Goal: Task Accomplishment & Management: Complete application form

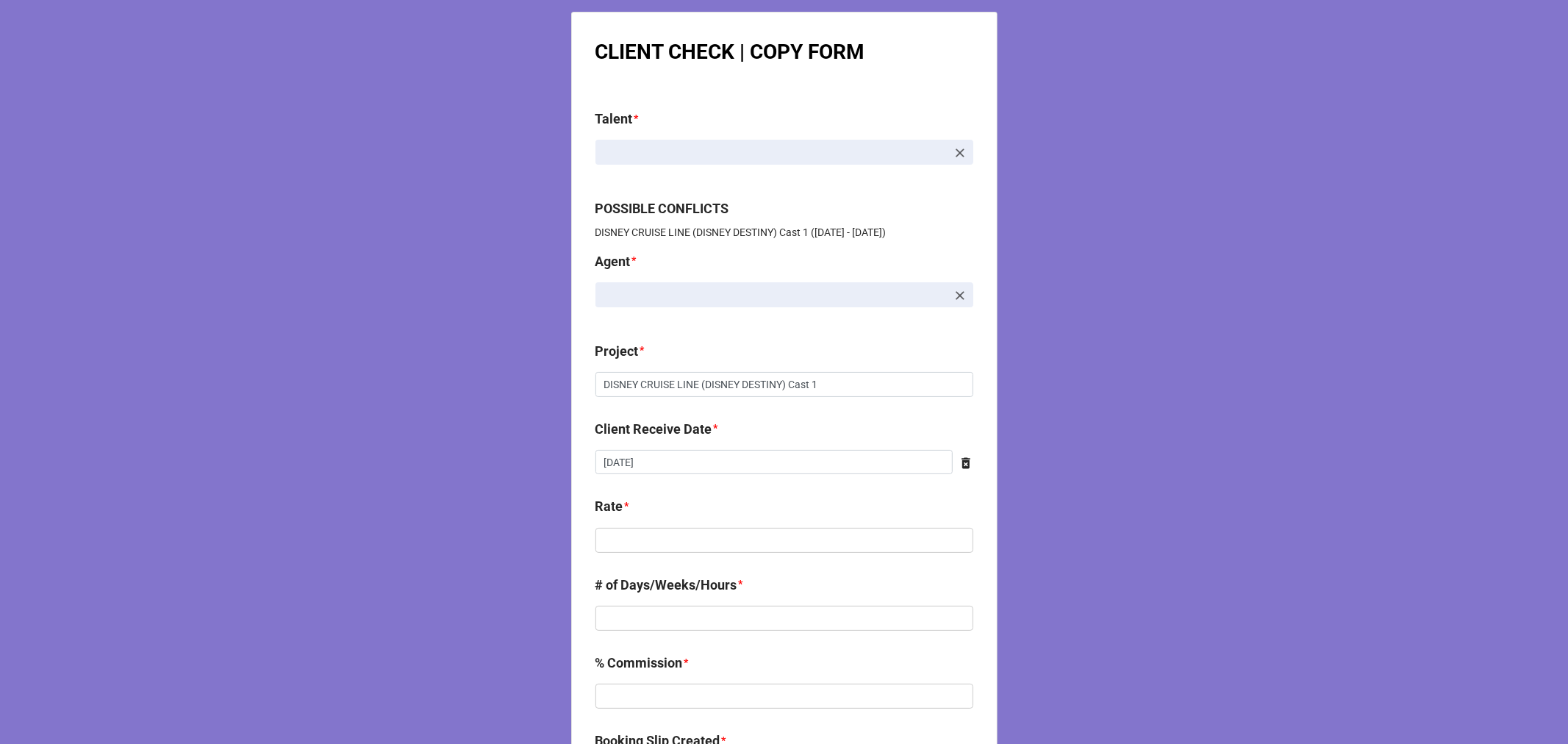
click at [961, 464] on icon at bounding box center [965, 463] width 8 height 11
click at [790, 464] on input "text" at bounding box center [784, 462] width 378 height 25
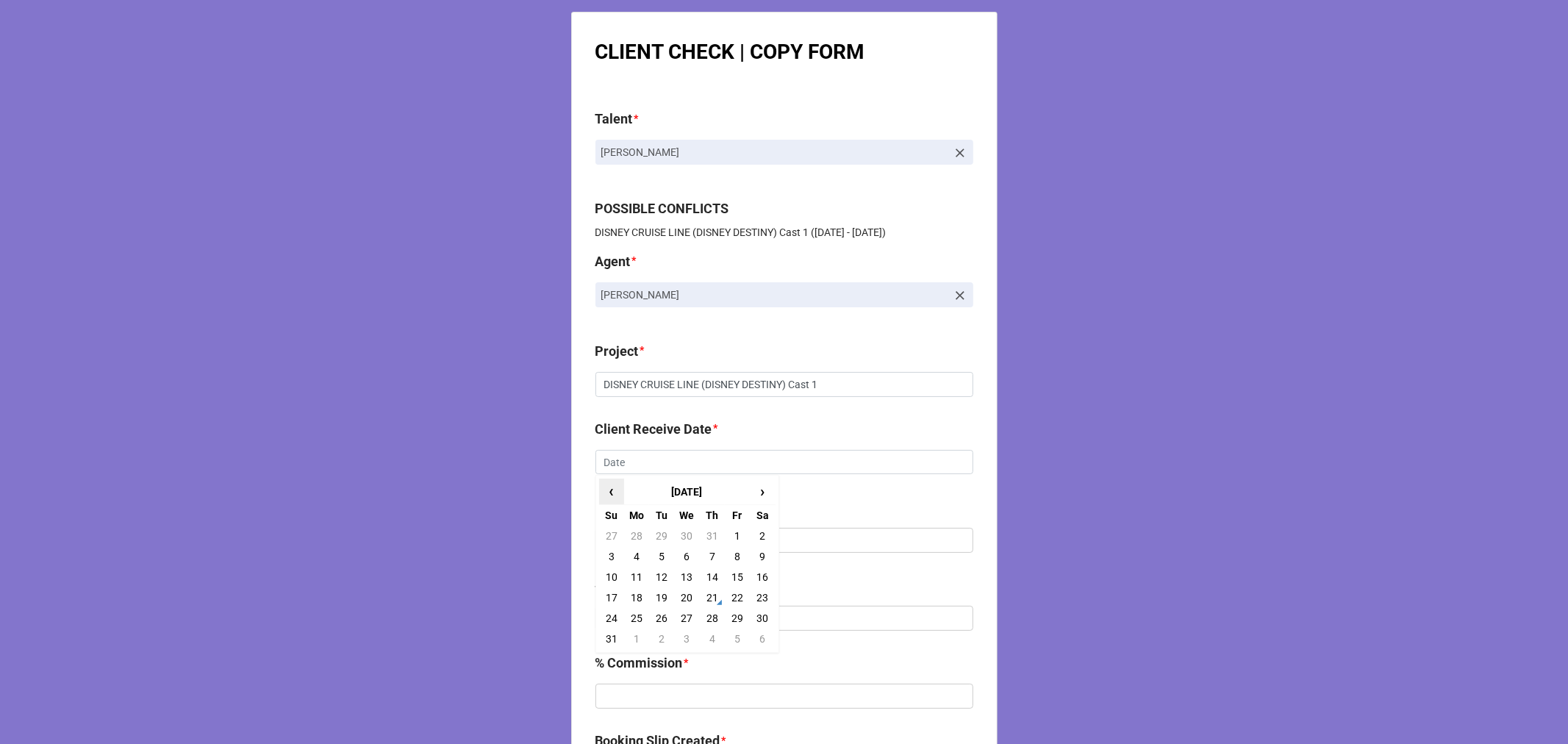
click at [600, 490] on span "‹" at bounding box center [611, 491] width 23 height 24
drag, startPoint x: 704, startPoint y: 615, endPoint x: 676, endPoint y: 557, distance: 64.4
click at [706, 615] on td "26" at bounding box center [712, 618] width 25 height 20
type input "6/26/2025"
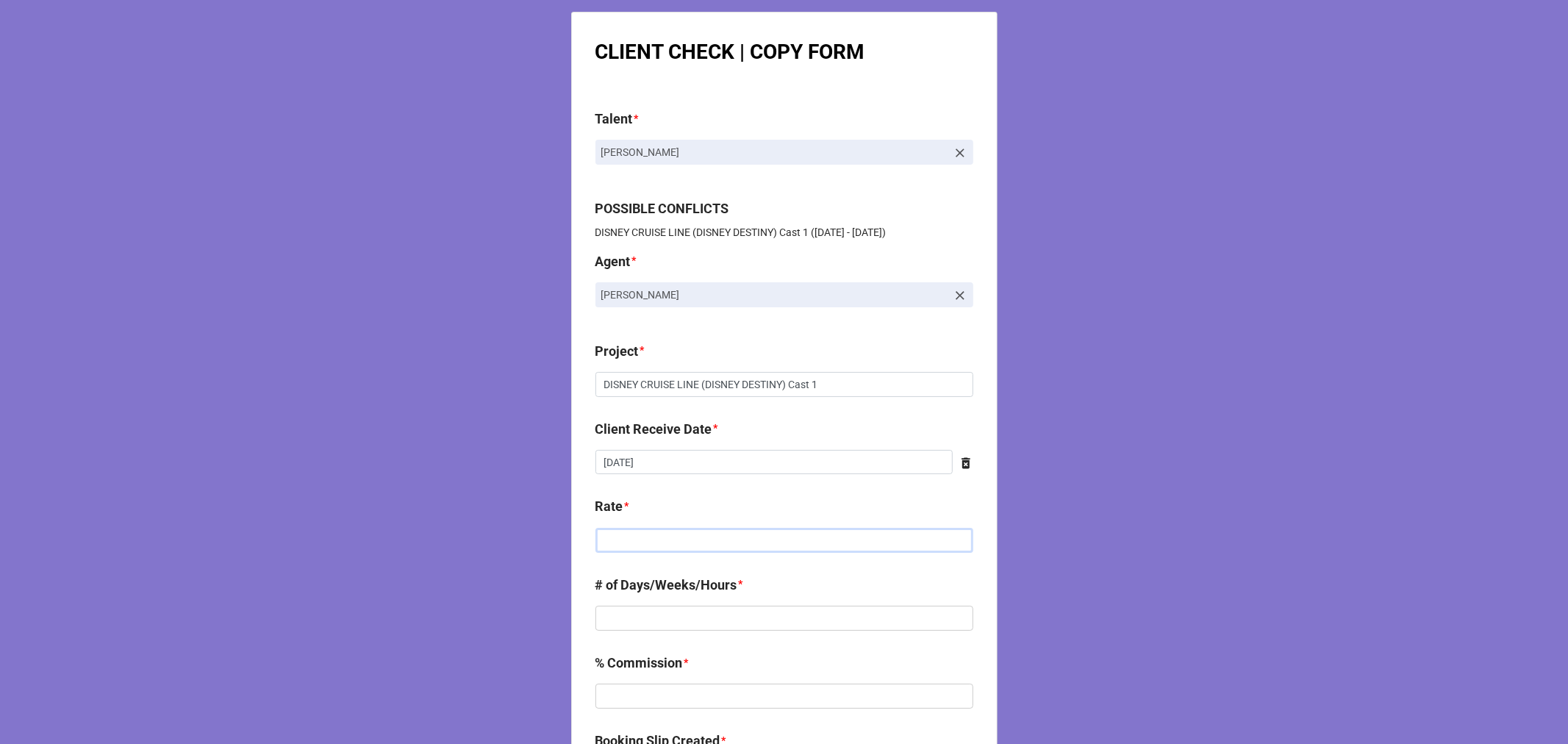
click at [663, 530] on input "text" at bounding box center [784, 540] width 378 height 25
click at [688, 548] on input "text" at bounding box center [784, 540] width 378 height 25
type input "$1,071.43"
type input "1"
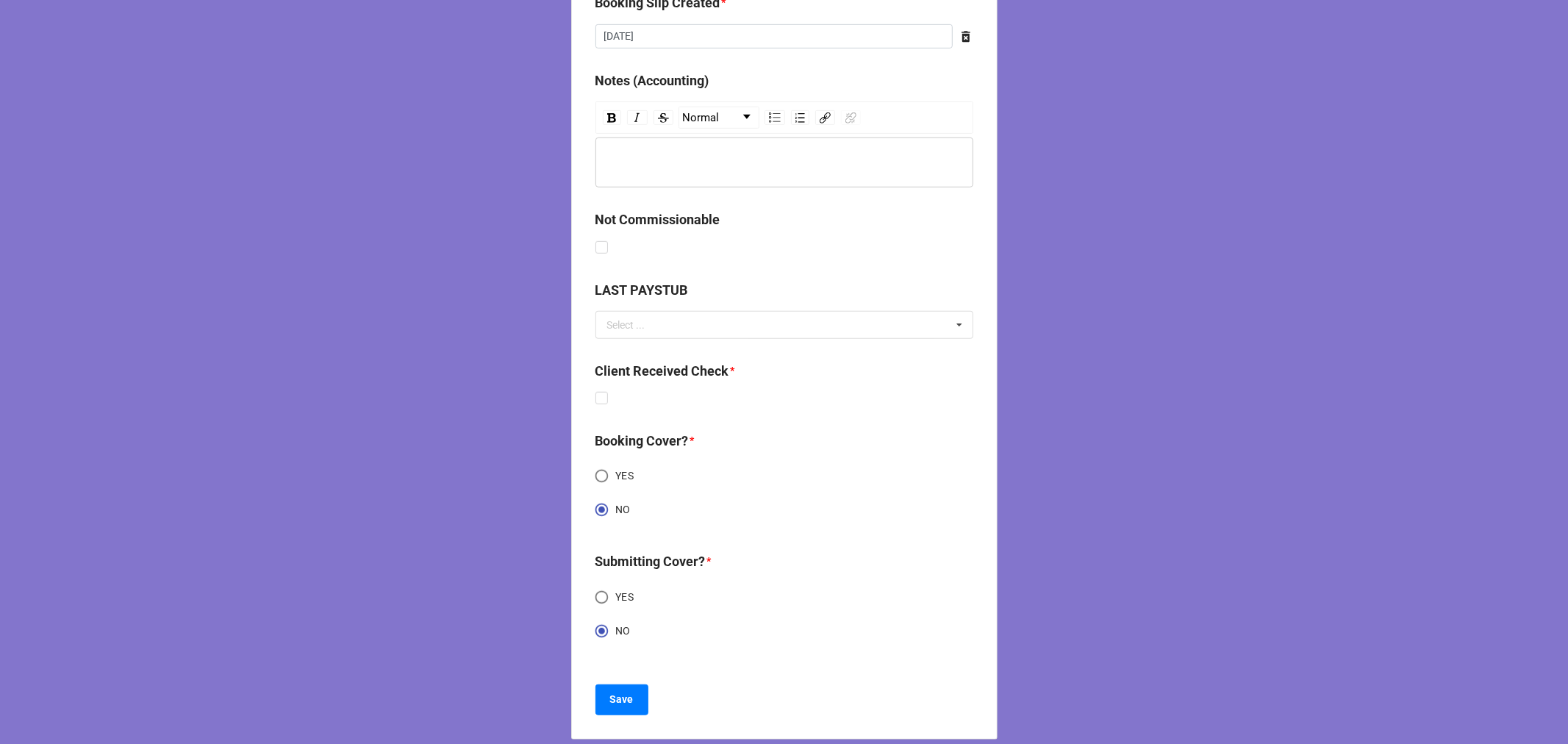
scroll to position [755, 0]
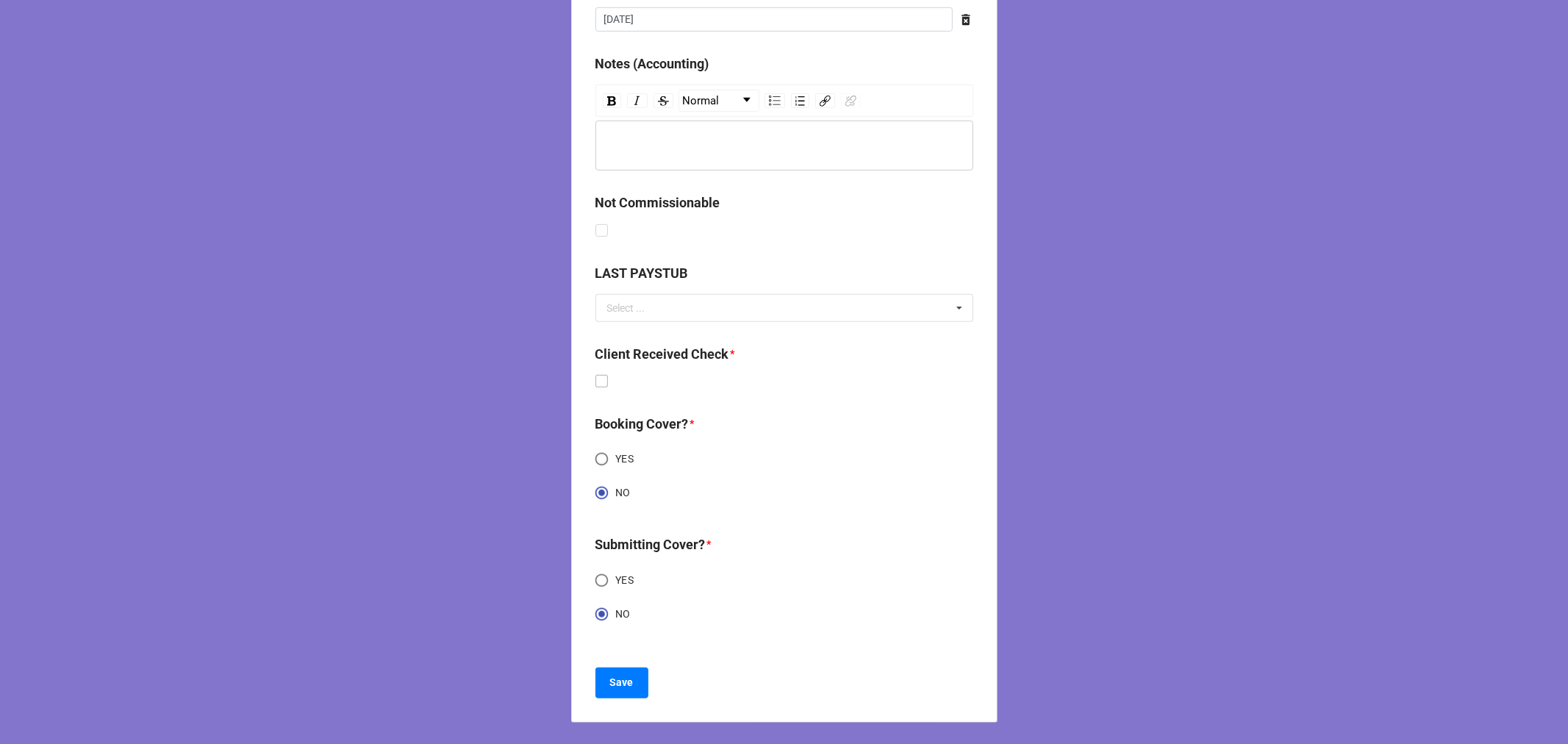
type input "5%"
click at [600, 375] on label at bounding box center [601, 375] width 12 height 0
checkbox input "true"
click at [621, 678] on b "Save" at bounding box center [621, 682] width 23 height 16
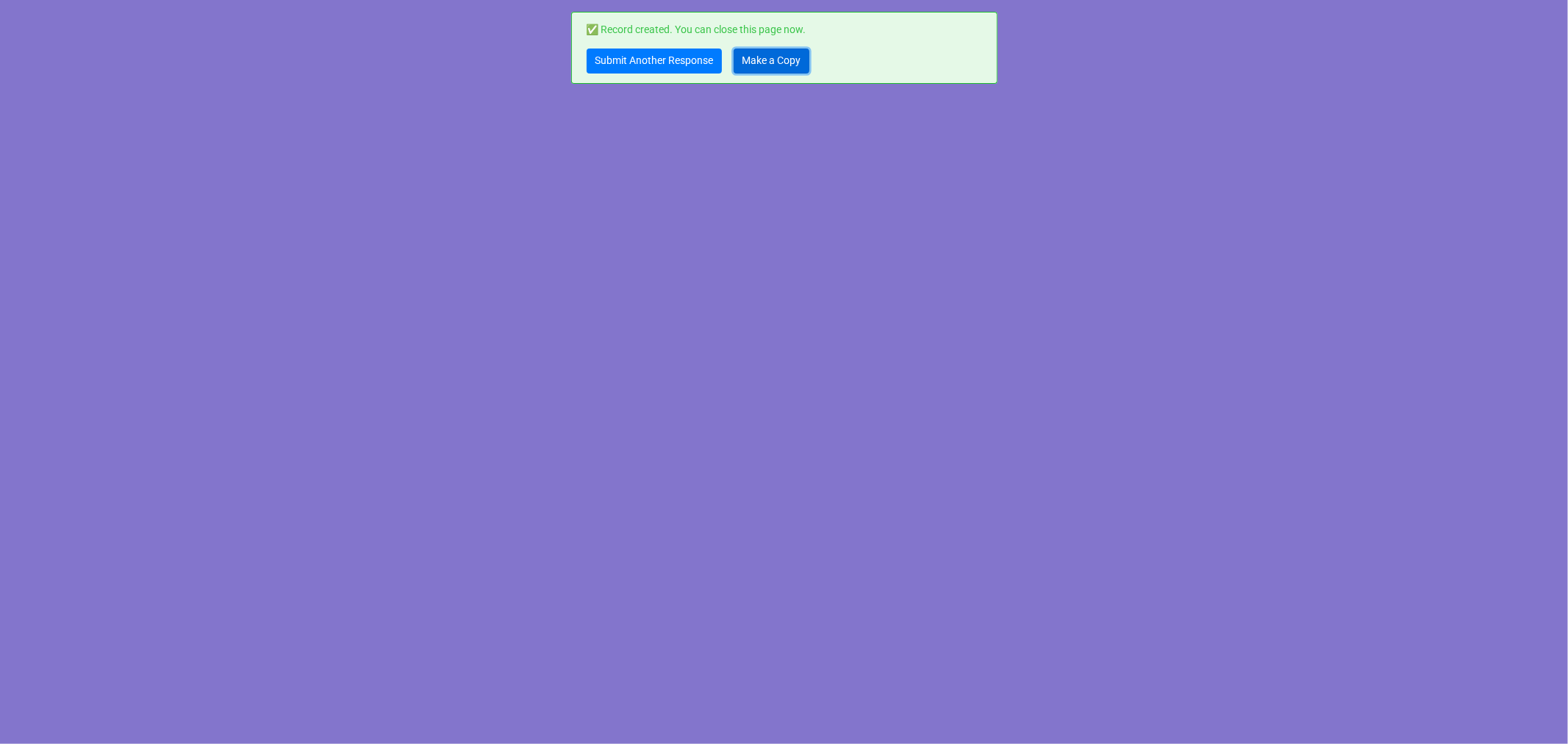
drag, startPoint x: 785, startPoint y: 55, endPoint x: 777, endPoint y: 59, distance: 8.9
click at [785, 55] on link "Make a Copy" at bounding box center [772, 60] width 76 height 25
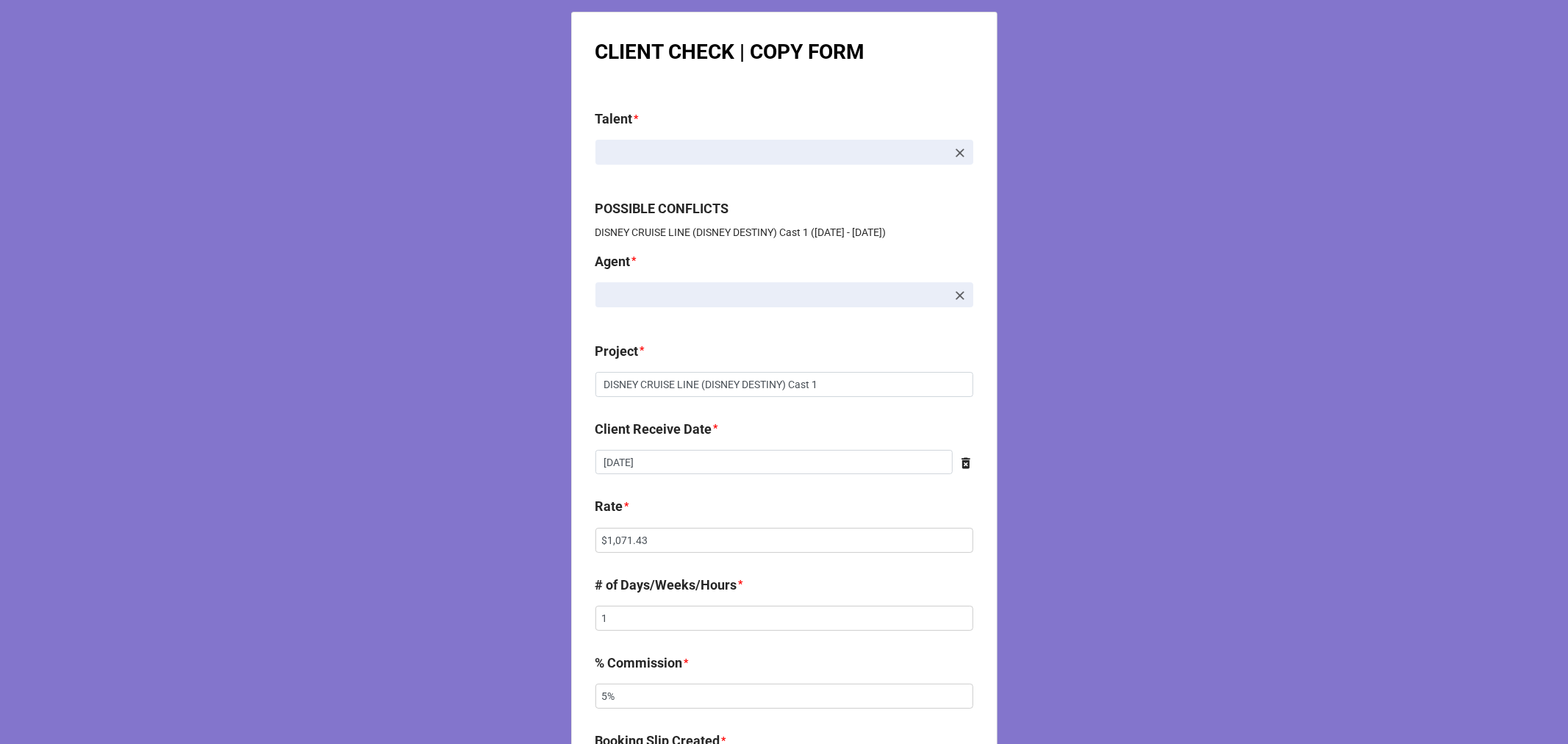
scroll to position [163, 0]
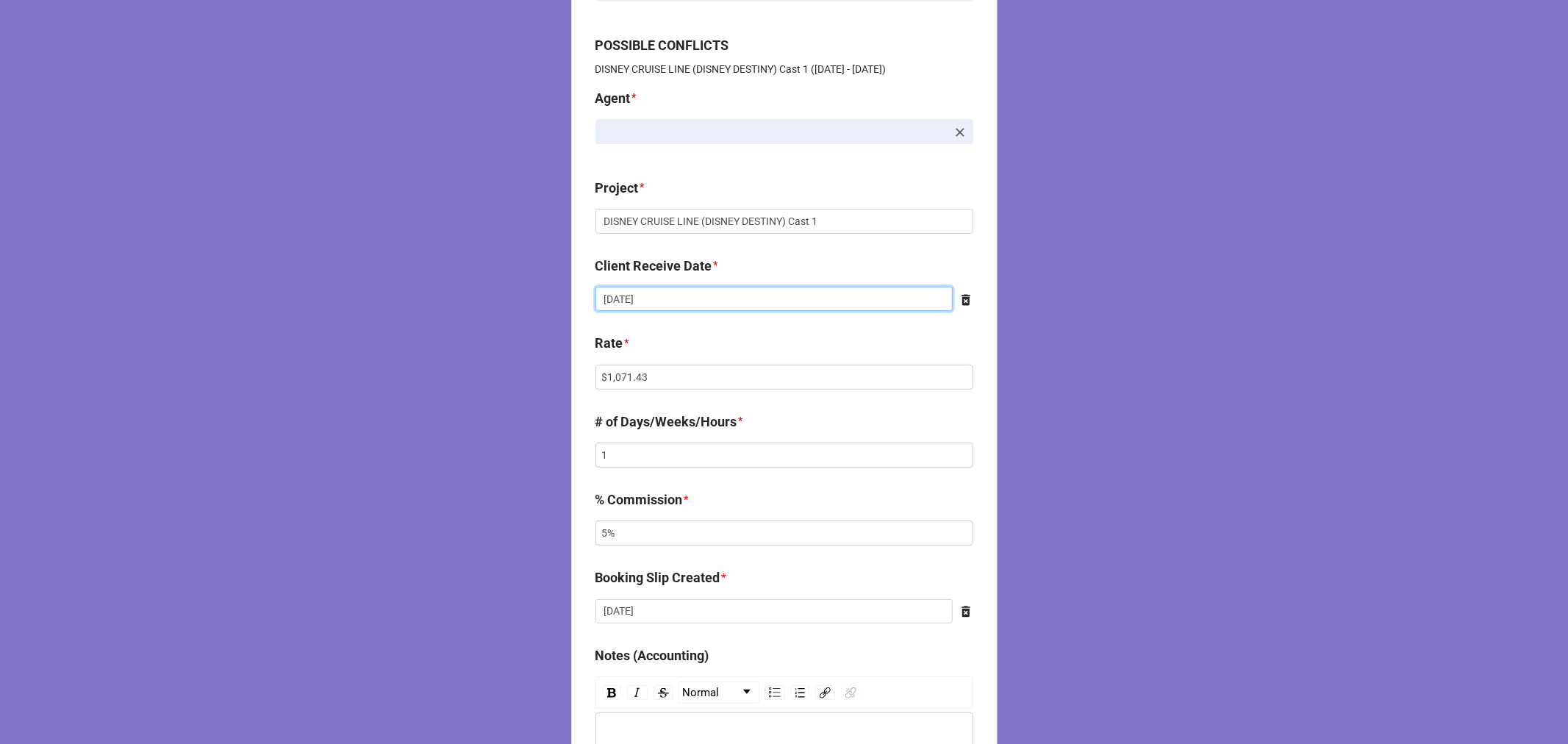
click at [655, 294] on input "6/26/2025" at bounding box center [774, 299] width 358 height 25
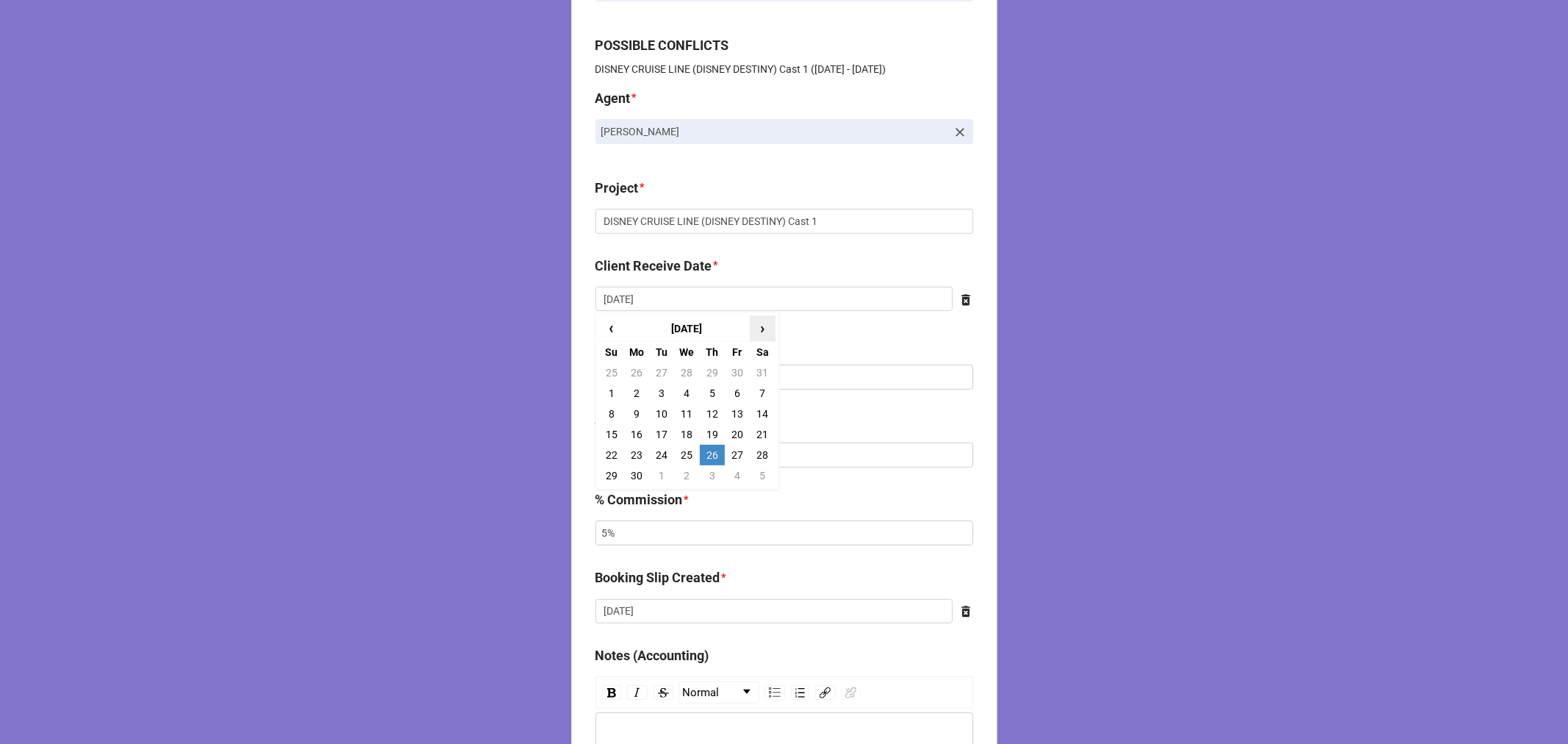
click at [760, 333] on span "›" at bounding box center [762, 328] width 23 height 24
click at [710, 388] on td "10" at bounding box center [712, 393] width 25 height 20
type input "7/10/2025"
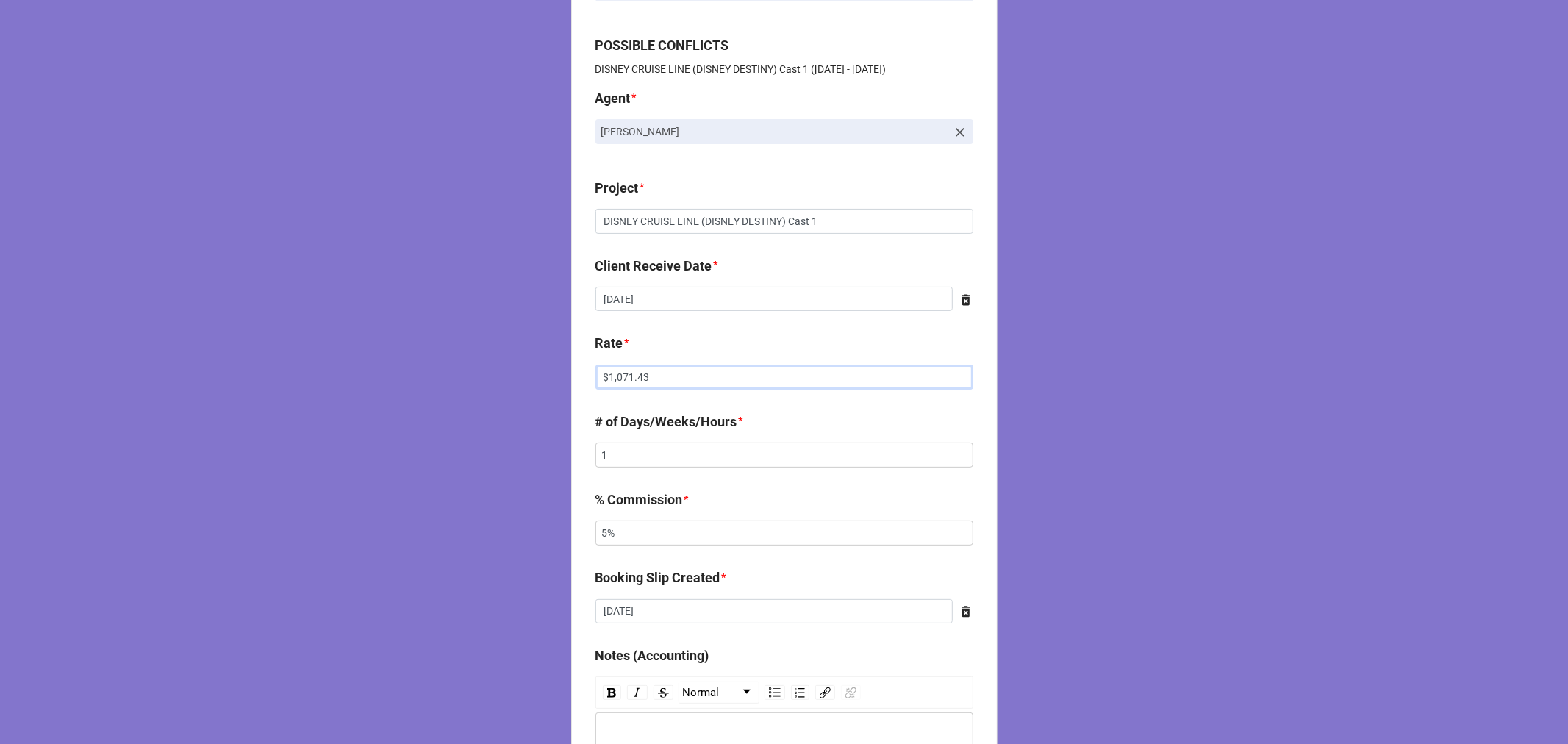
click at [626, 379] on input "$1,071.43" at bounding box center [784, 376] width 378 height 25
drag, startPoint x: 626, startPoint y: 379, endPoint x: 647, endPoint y: 349, distance: 36.6
click at [625, 379] on input "$1,071.43" at bounding box center [784, 376] width 378 height 25
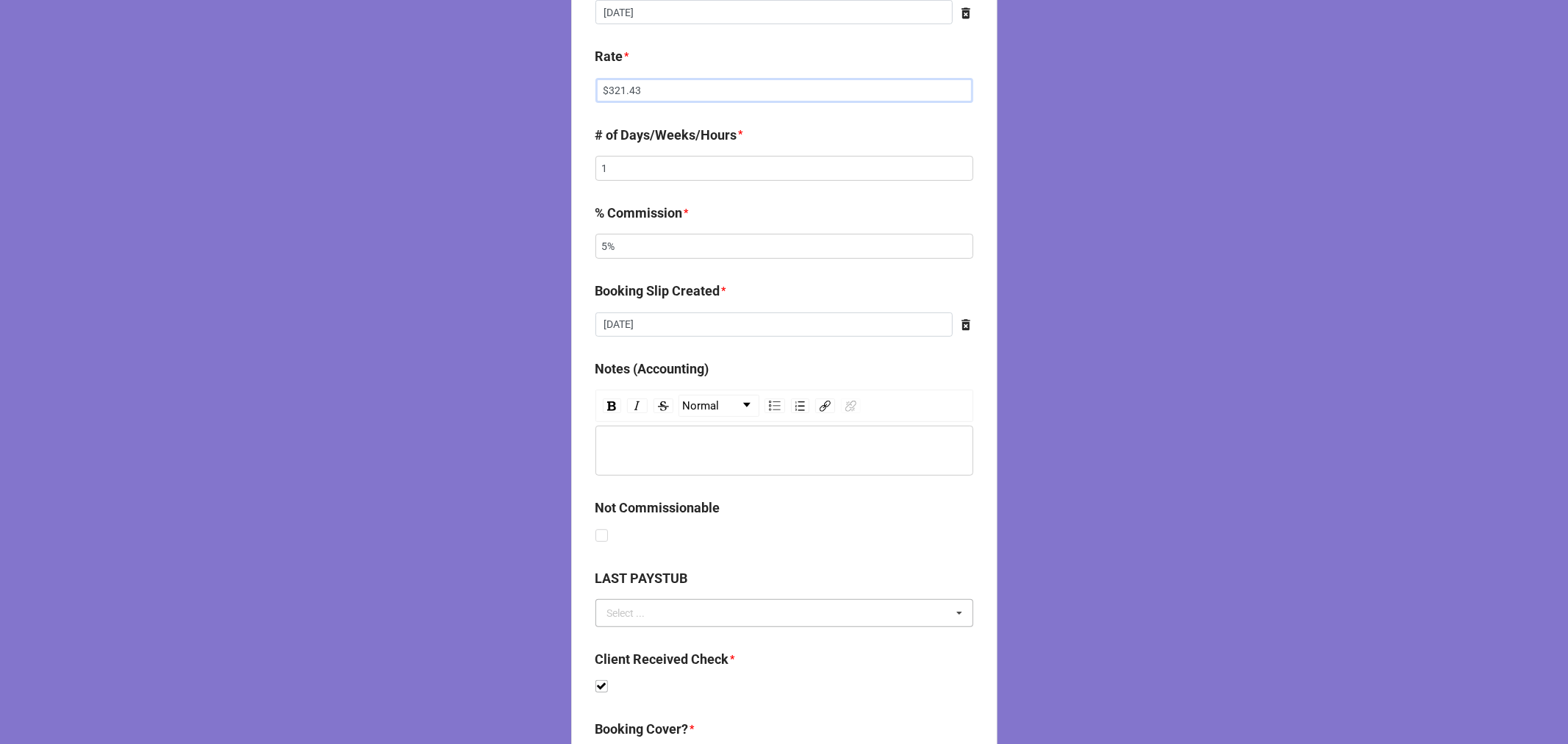
scroll to position [755, 0]
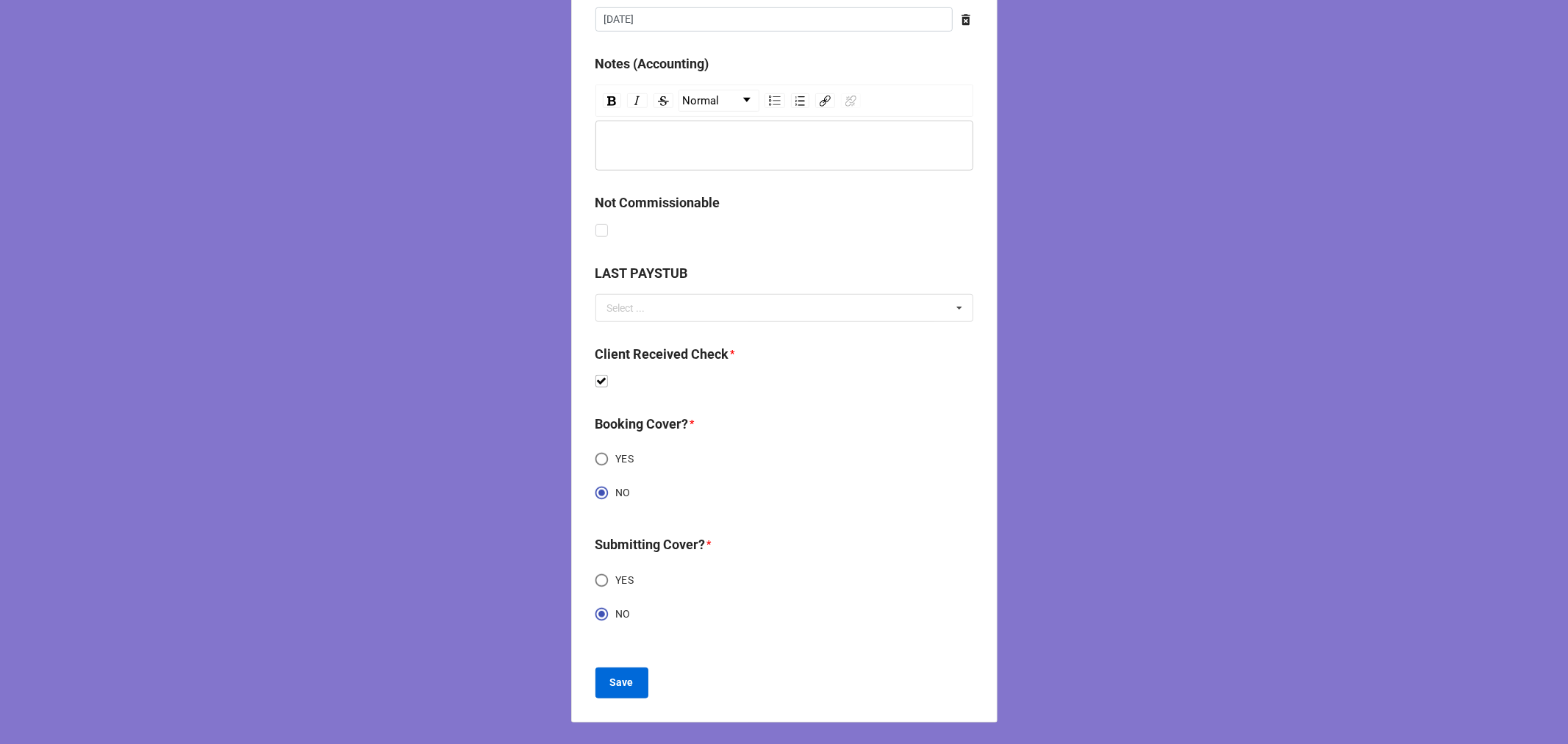
type input "$321.43"
click at [615, 684] on b "Save" at bounding box center [621, 682] width 23 height 16
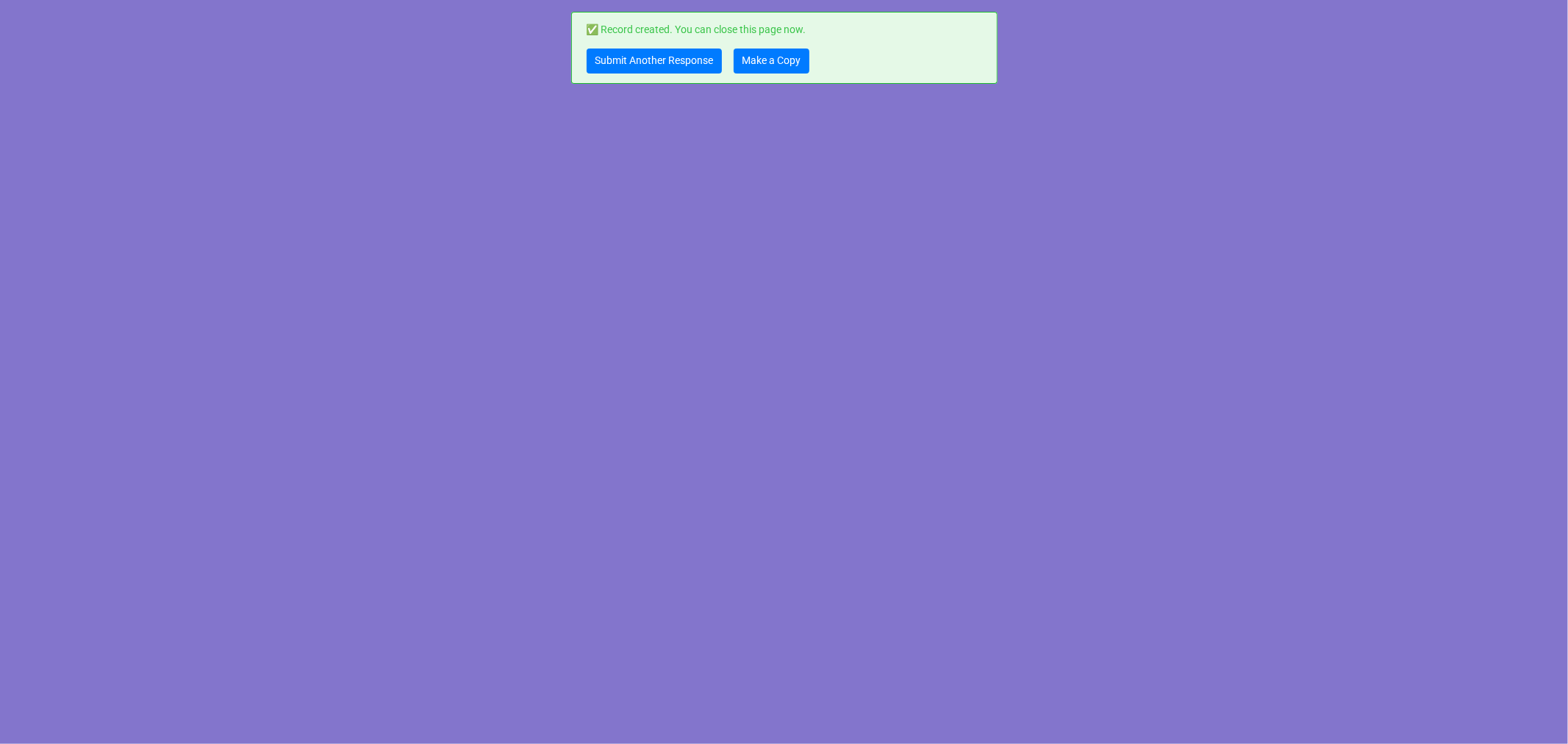
scroll to position [0, 0]
drag, startPoint x: 788, startPoint y: 53, endPoint x: 751, endPoint y: 62, distance: 38.1
click at [788, 53] on link "Make a Copy" at bounding box center [772, 60] width 76 height 25
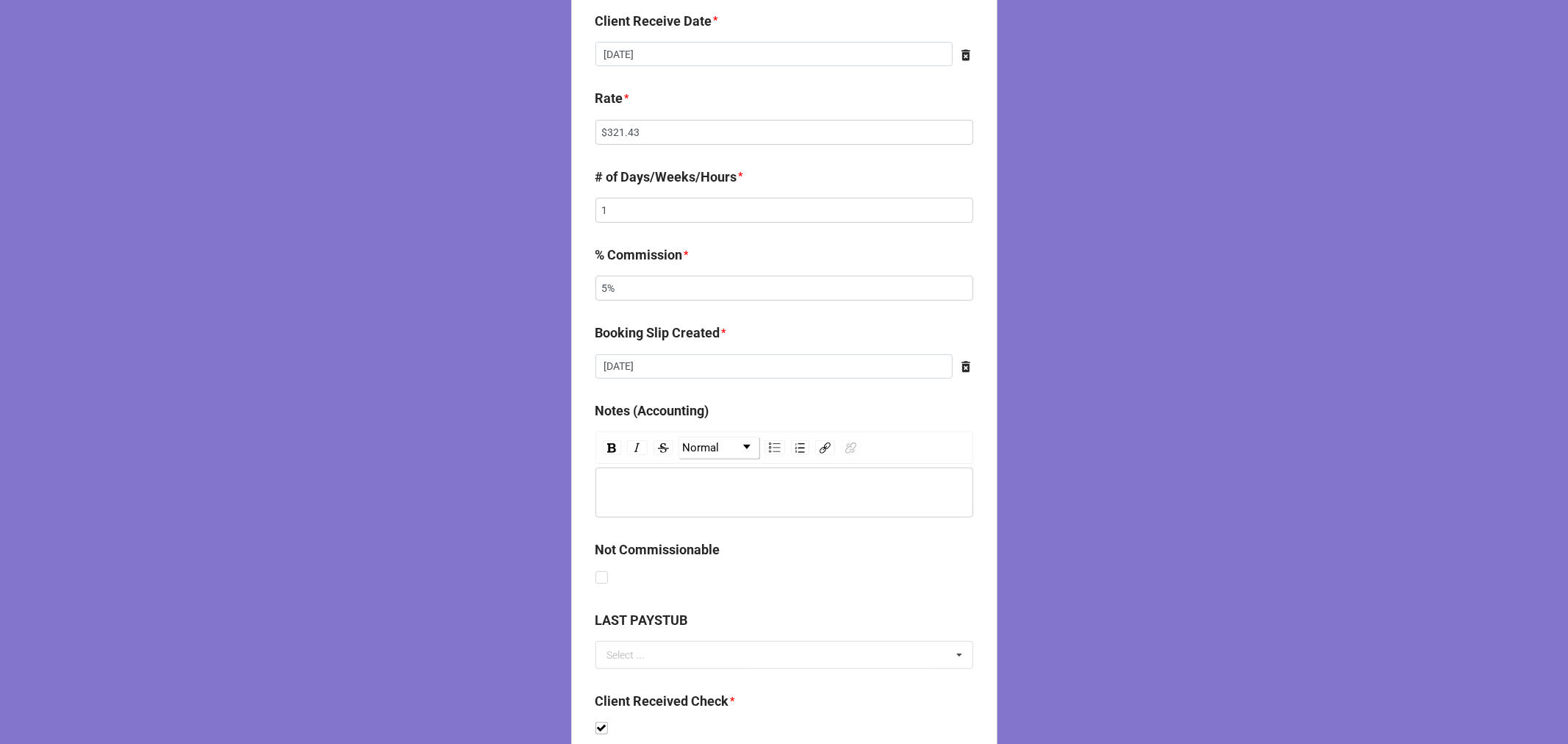
scroll to position [163, 0]
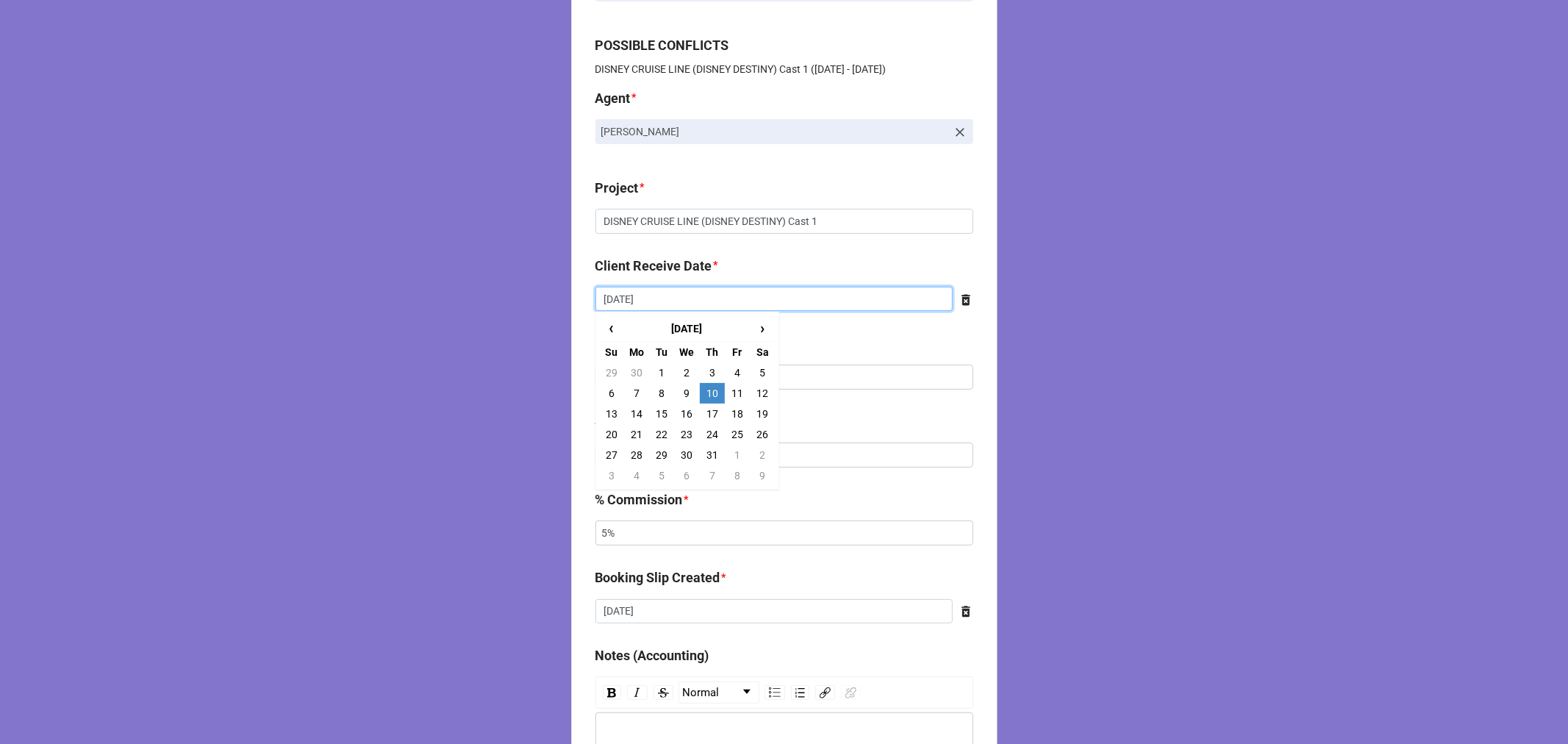
click at [651, 287] on input "7/10/2025" at bounding box center [774, 299] width 358 height 25
click at [732, 438] on td "25" at bounding box center [737, 435] width 25 height 20
type input "[DATE]"
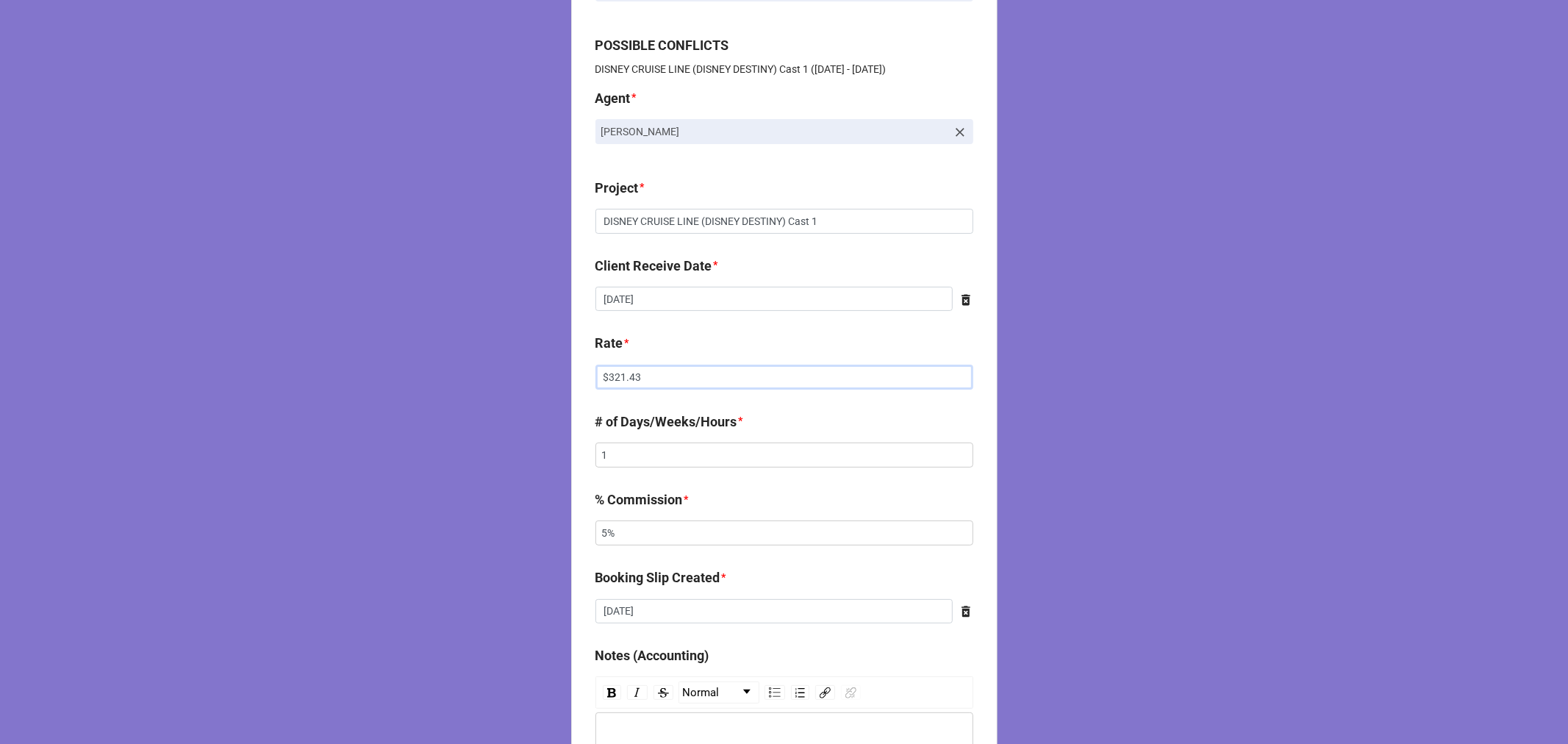
click at [616, 377] on input "$321.43" at bounding box center [784, 376] width 378 height 25
click at [615, 379] on input "$321.43" at bounding box center [784, 376] width 378 height 25
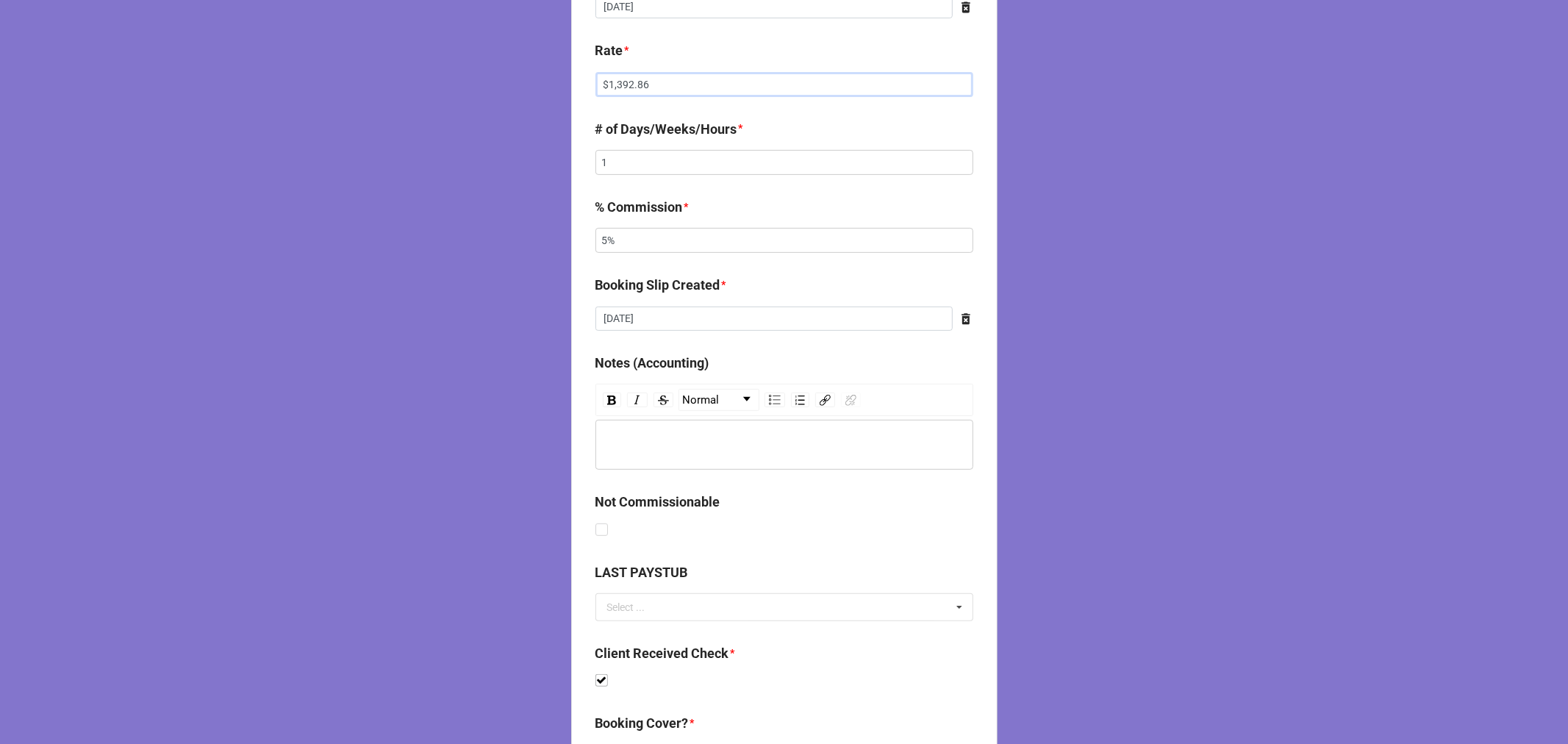
scroll to position [755, 0]
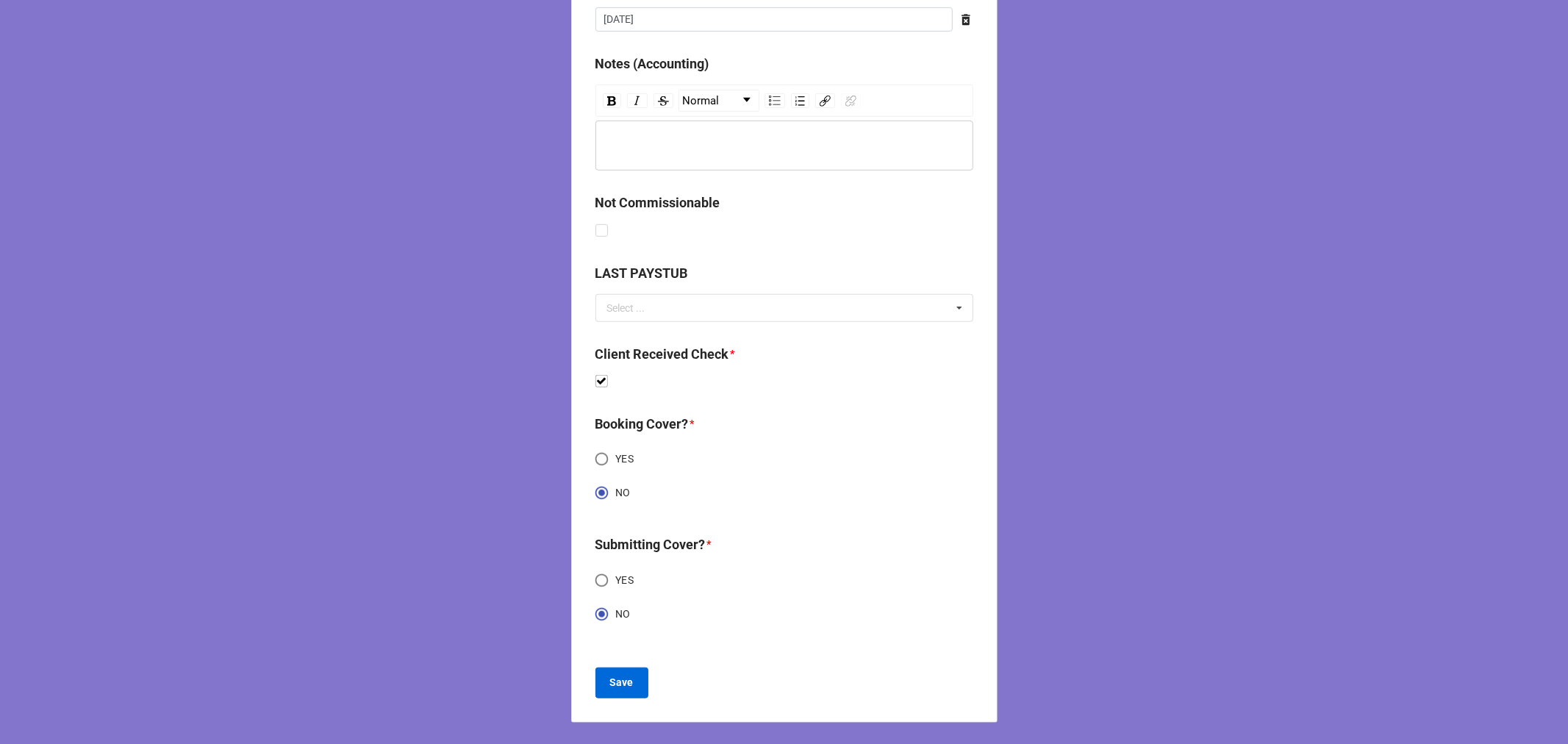
type input "$1,392.86"
click at [621, 691] on button "Save" at bounding box center [621, 682] width 53 height 31
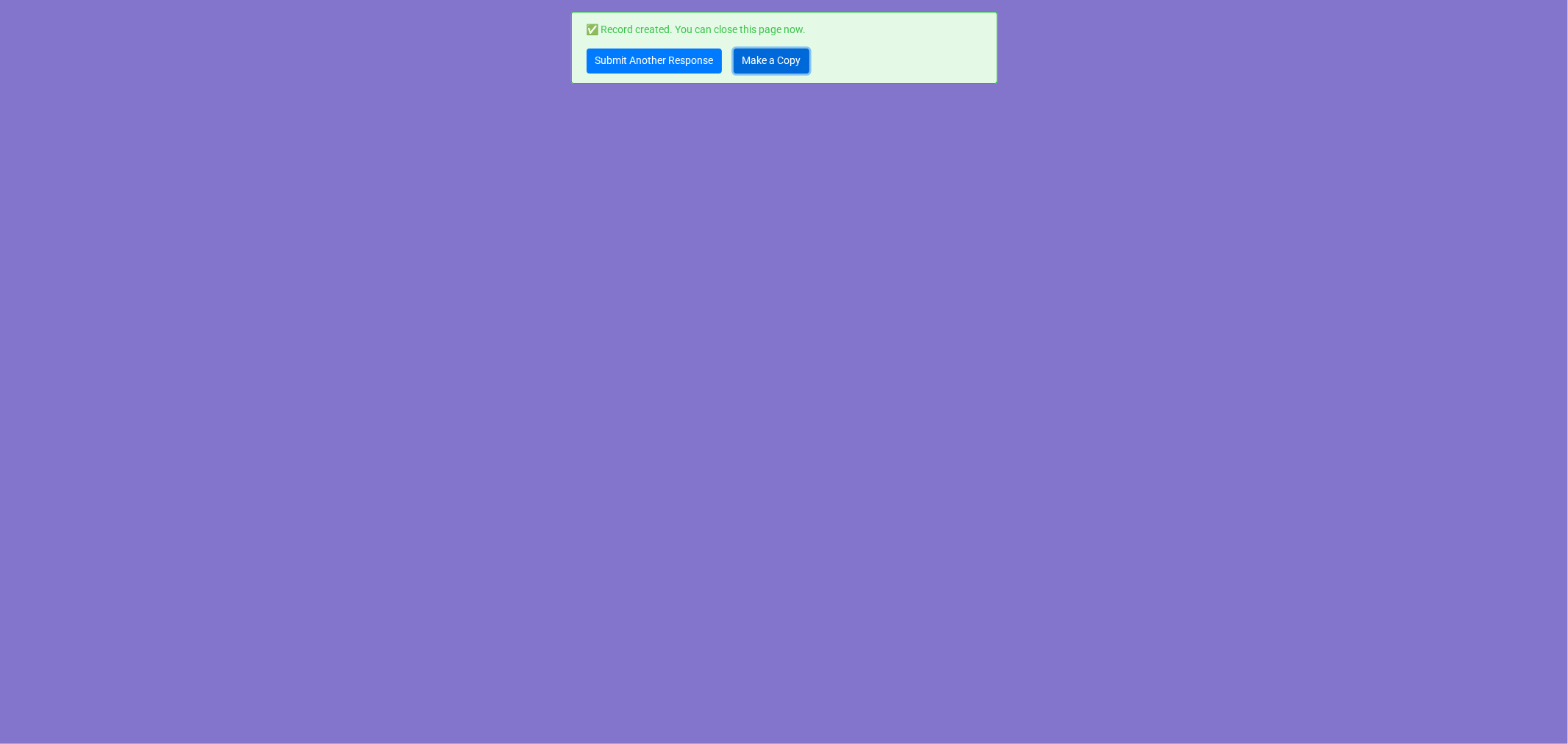
click at [783, 61] on link "Make a Copy" at bounding box center [772, 60] width 76 height 25
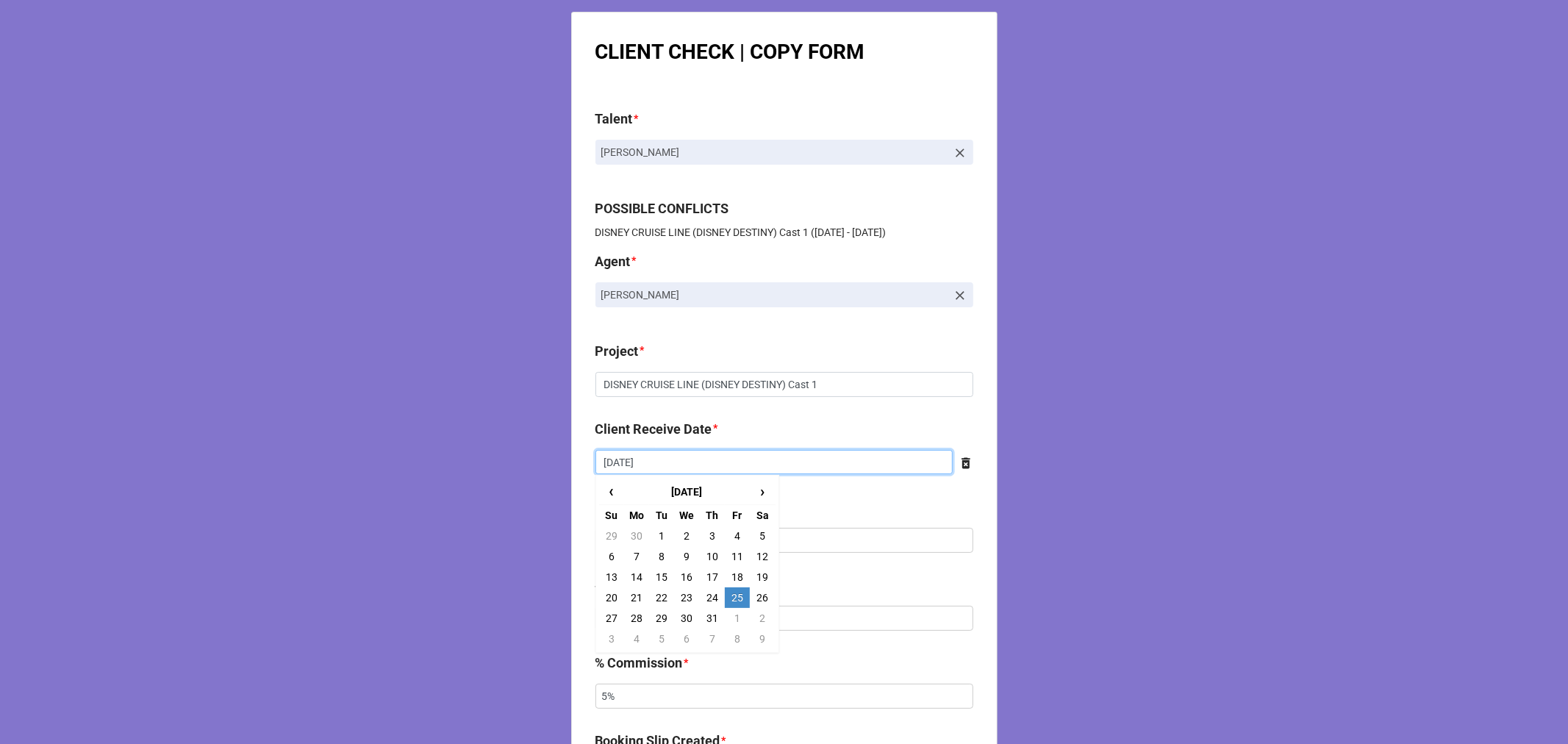
click at [670, 452] on input "[DATE]" at bounding box center [774, 462] width 358 height 25
click at [764, 489] on span "›" at bounding box center [762, 491] width 23 height 24
click at [710, 546] on td "7" at bounding box center [712, 556] width 25 height 20
type input "[DATE]"
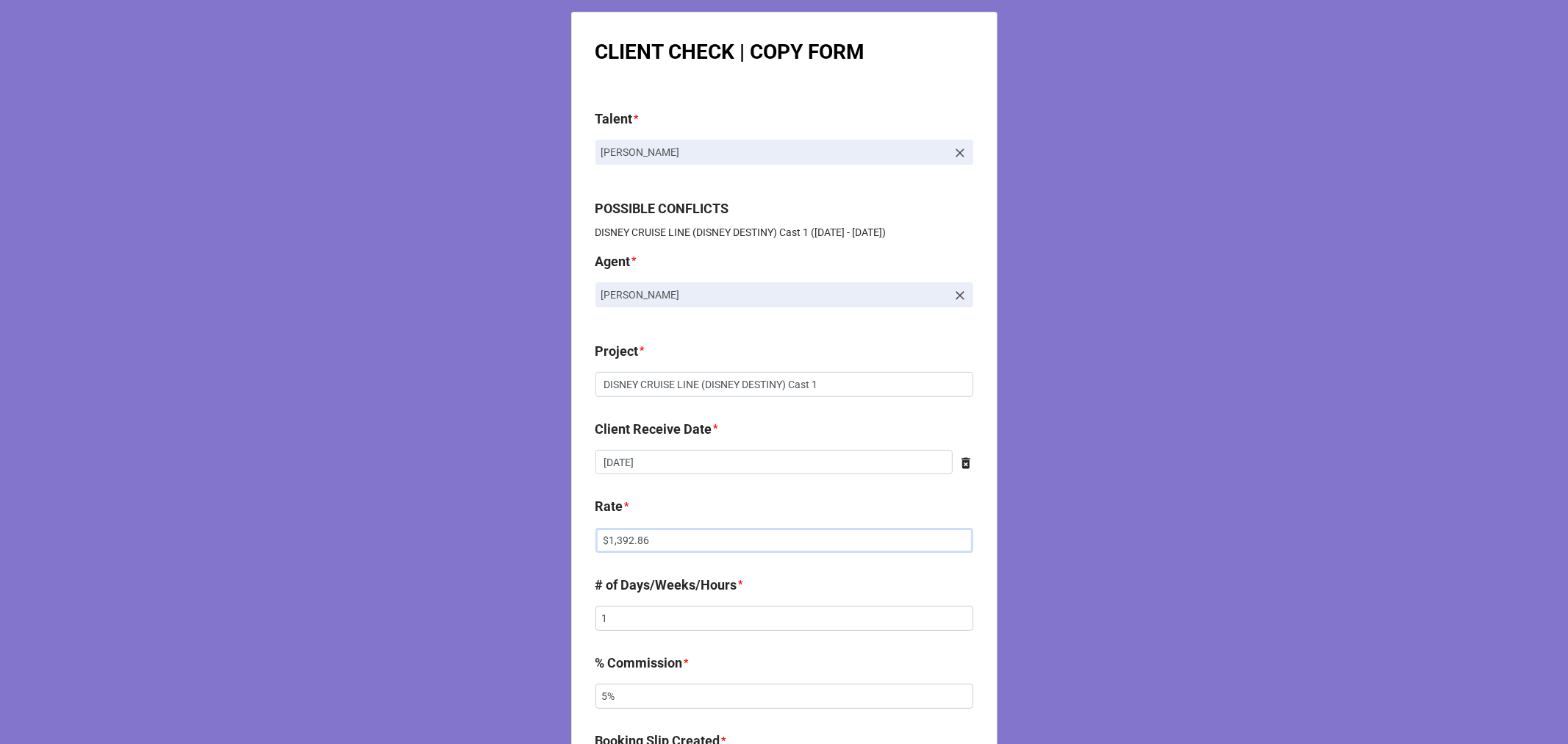
click at [621, 542] on input "$1,392.86" at bounding box center [784, 540] width 378 height 25
click at [621, 544] on input "$1,392.86" at bounding box center [784, 540] width 378 height 25
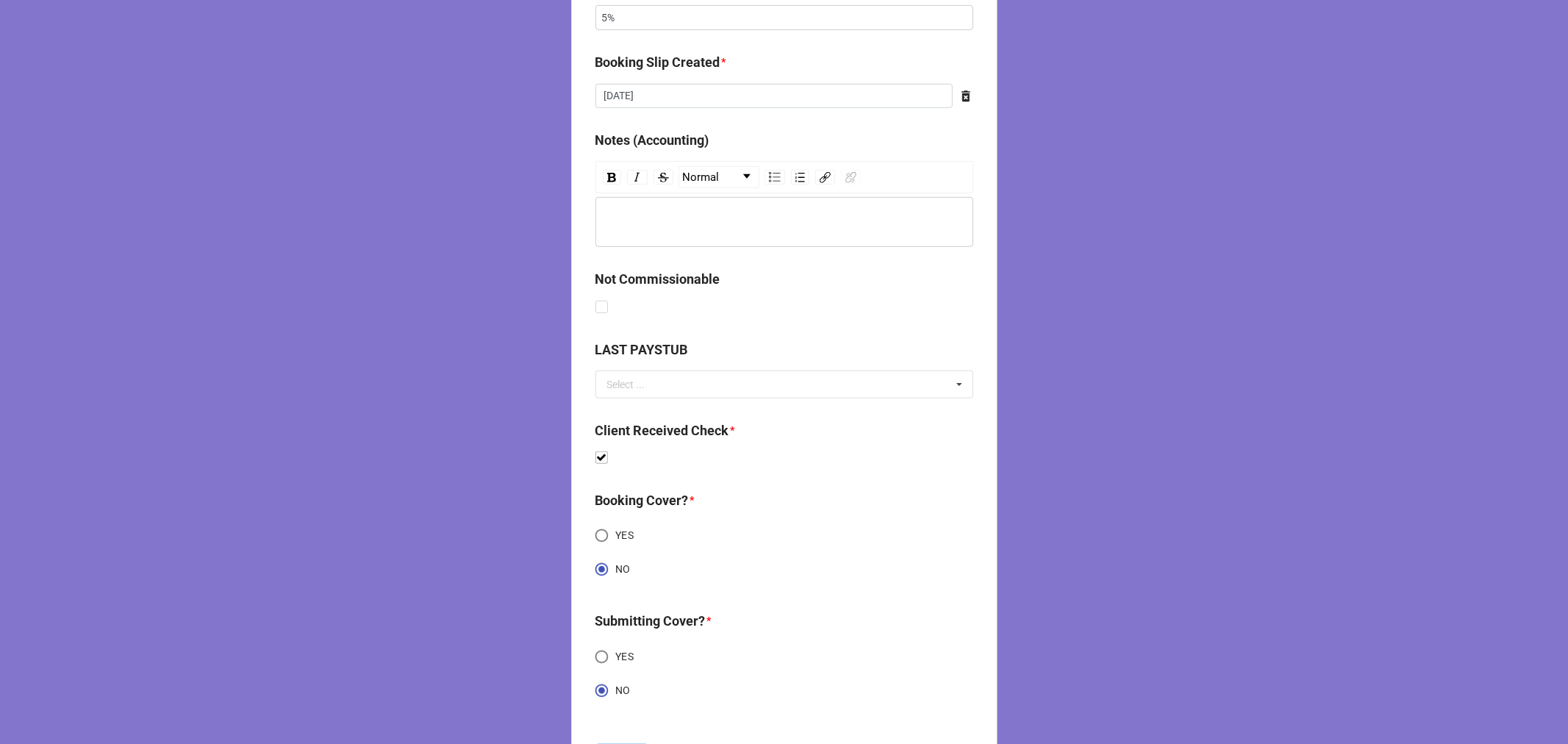
scroll to position [755, 0]
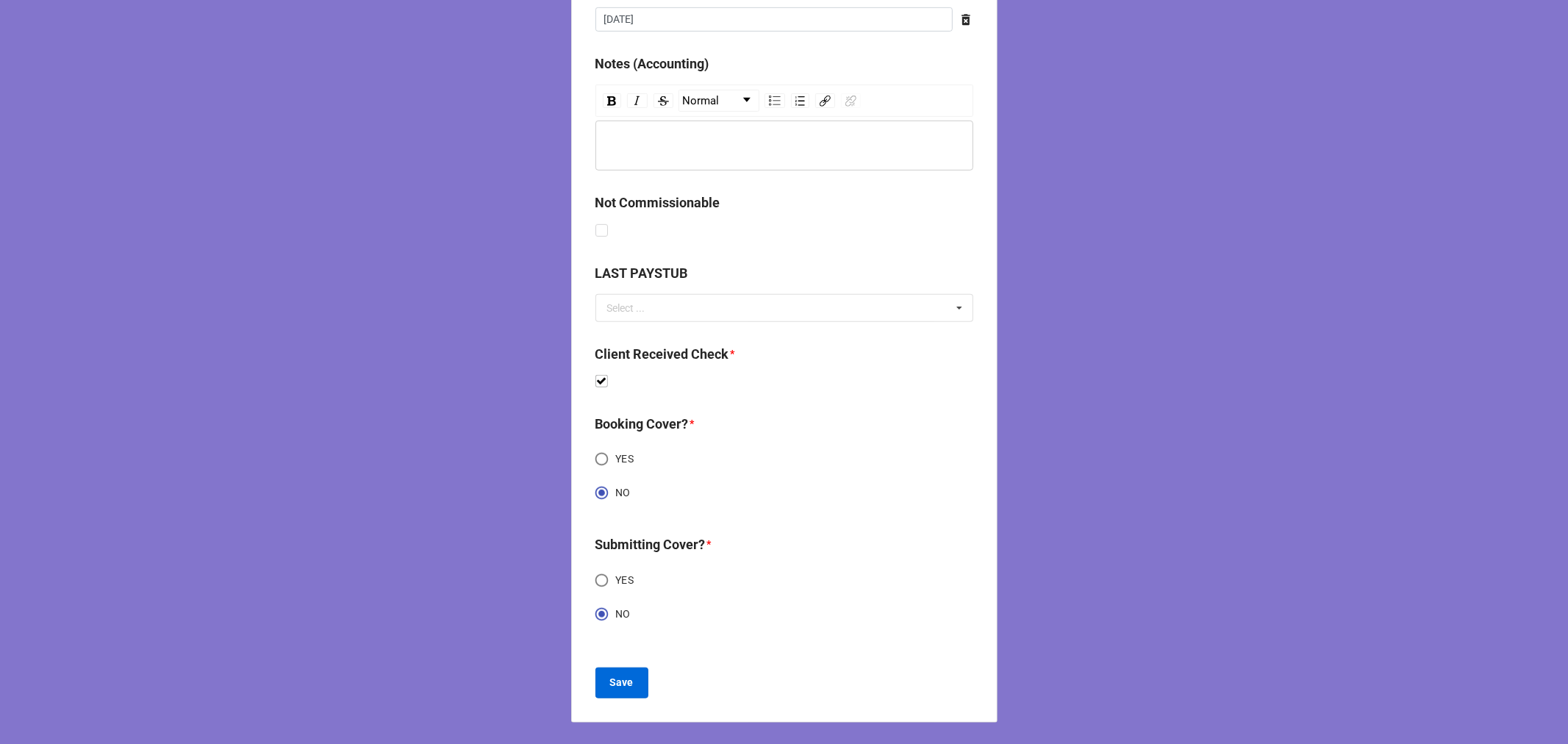
type input "$1,500.00"
click at [628, 678] on b "Save" at bounding box center [621, 682] width 23 height 16
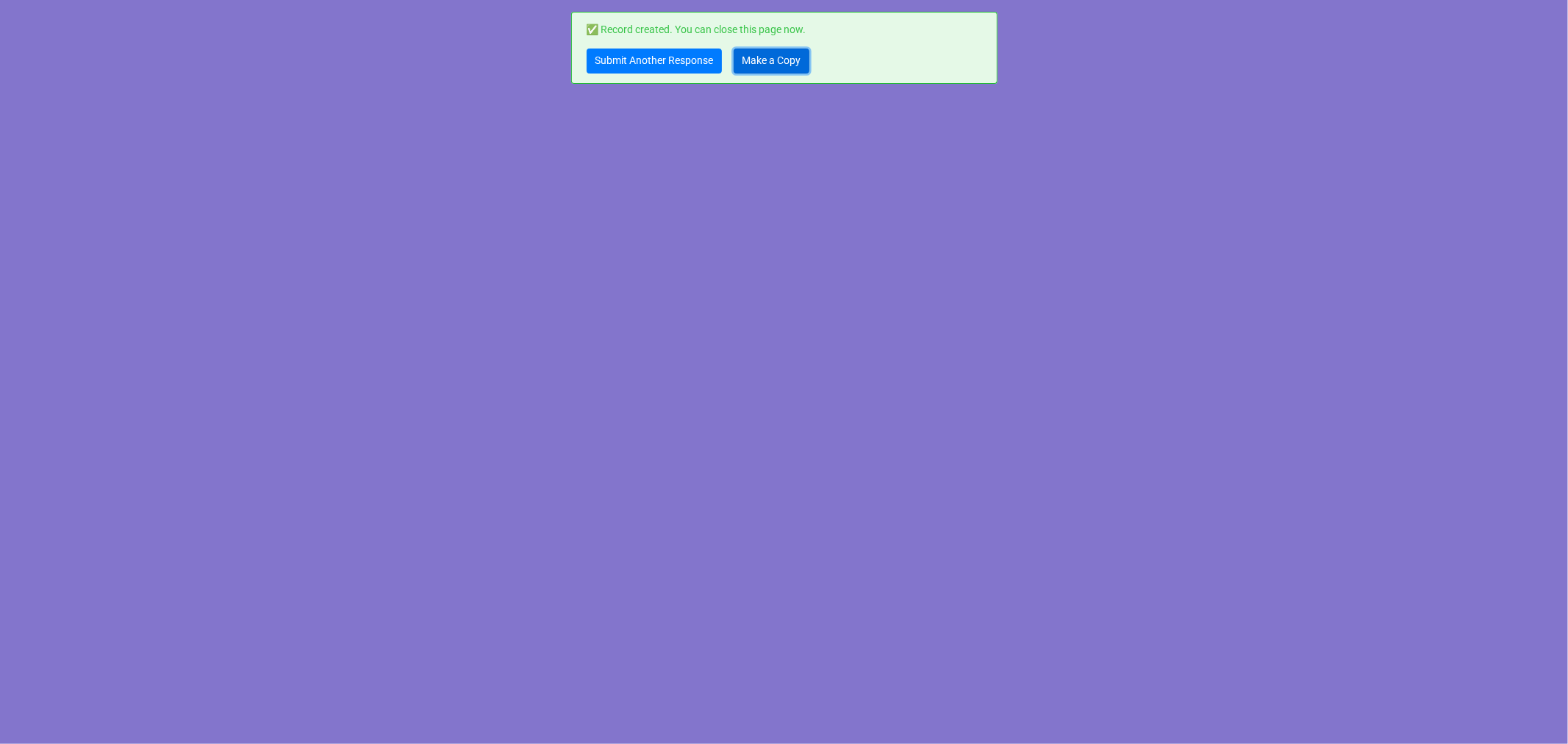
click at [774, 55] on link "Make a Copy" at bounding box center [772, 60] width 76 height 25
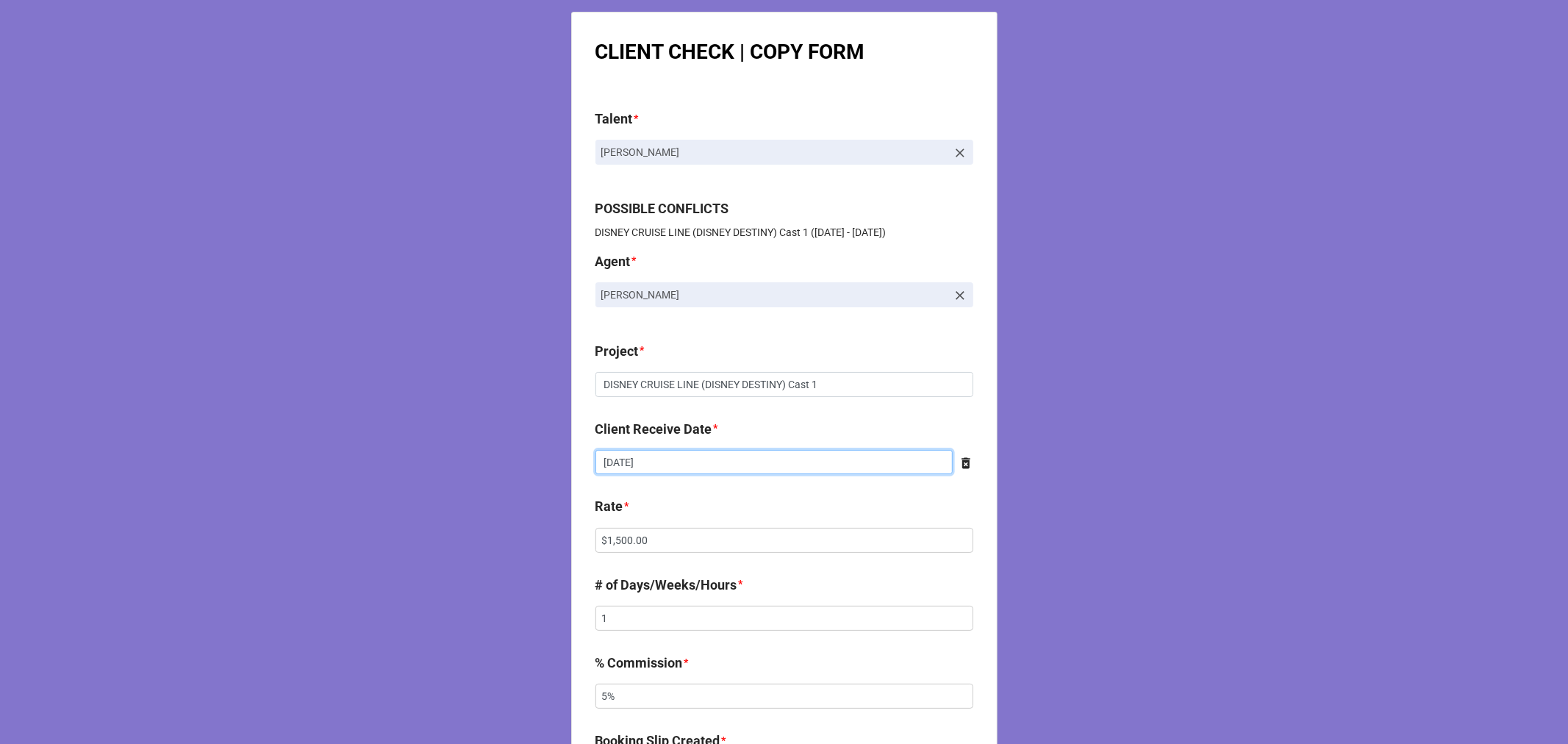
click at [671, 456] on input "8/7/2025" at bounding box center [774, 462] width 358 height 25
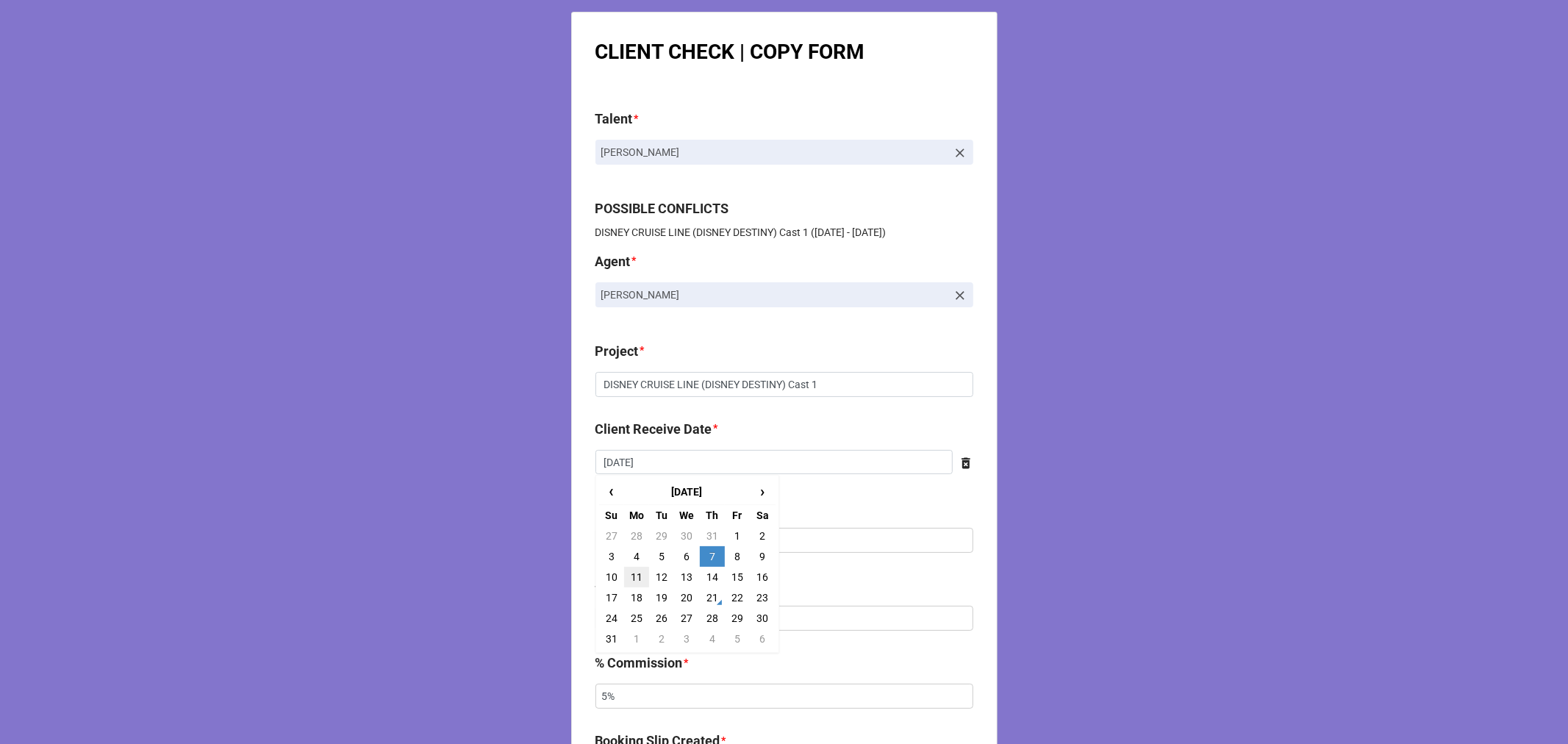
click at [633, 574] on td "11" at bounding box center [636, 577] width 25 height 20
type input "[DATE]"
click at [660, 544] on input "$1,500.00" at bounding box center [784, 540] width 378 height 25
type input "$1.00"
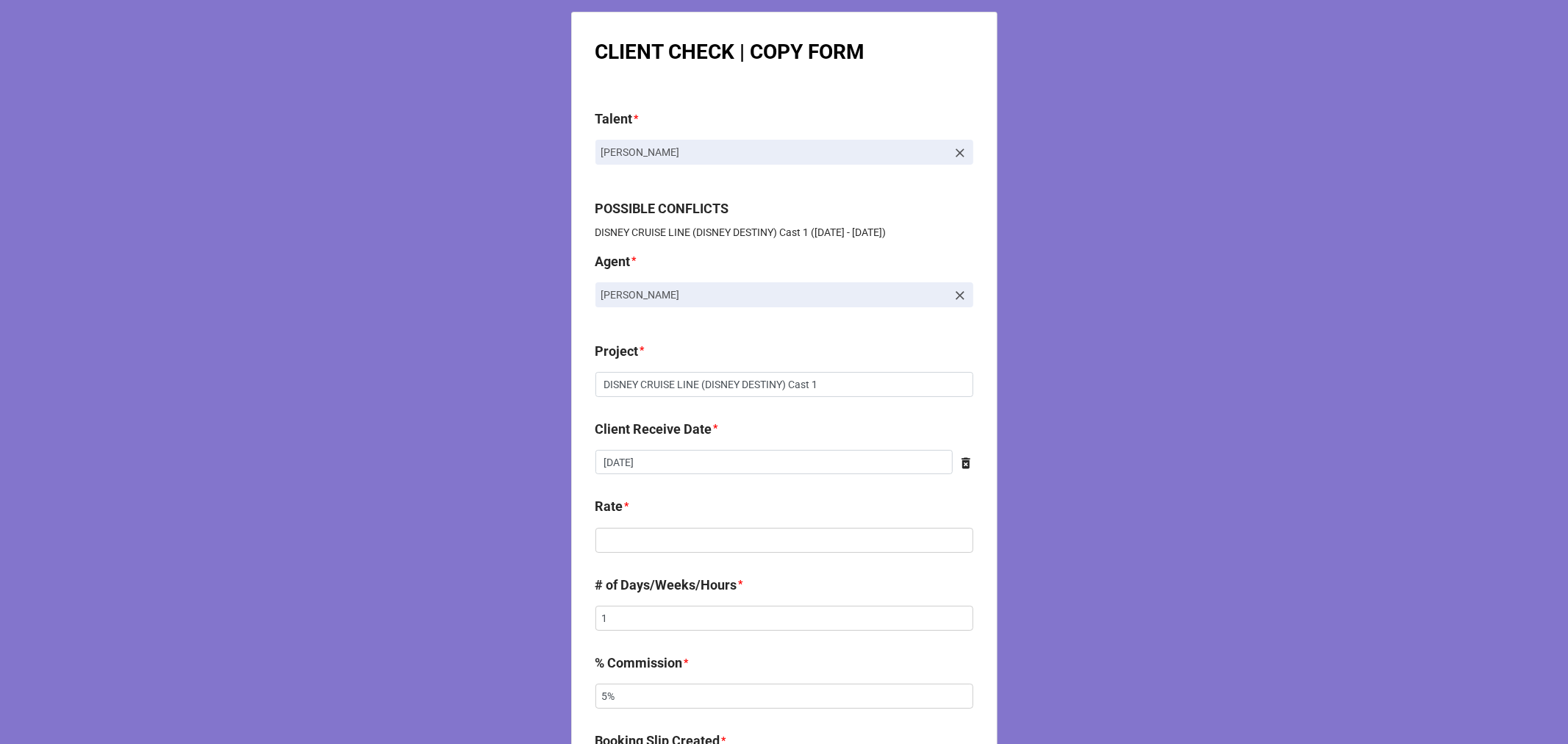
click at [662, 523] on div "Rate *" at bounding box center [784, 511] width 378 height 31
click at [635, 547] on input "text" at bounding box center [784, 540] width 378 height 25
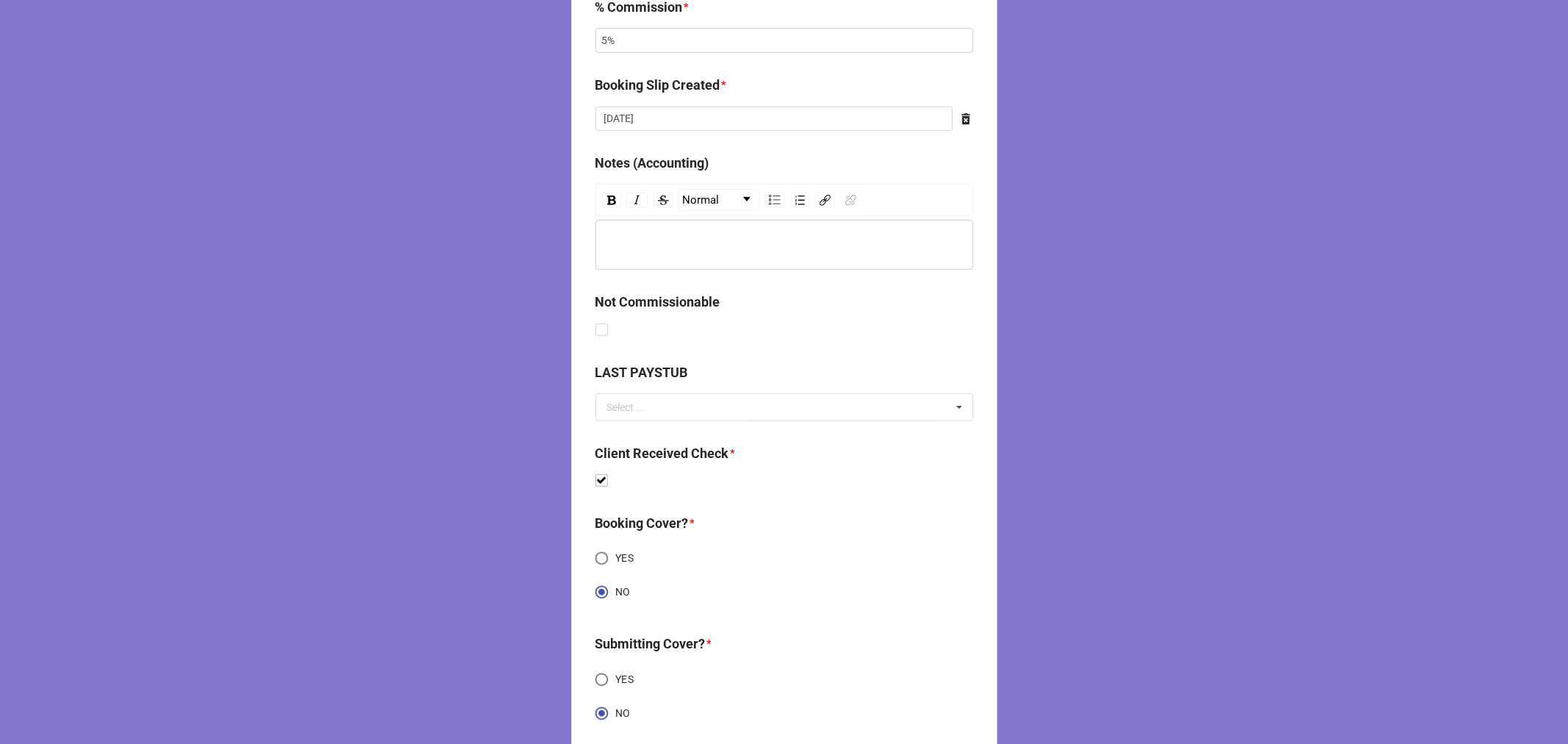
scroll to position [755, 0]
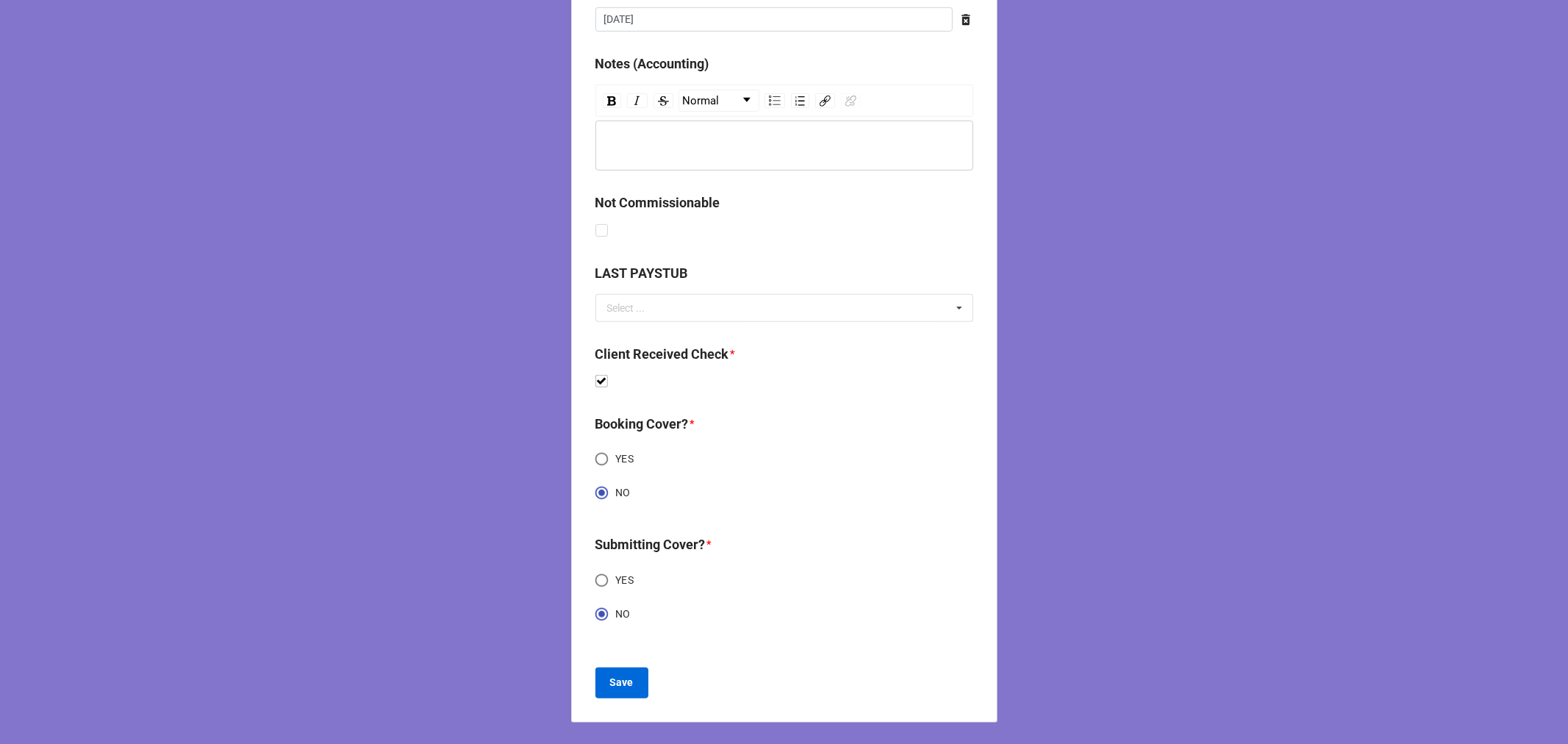
type input "$1,285.71"
click at [621, 676] on b "Save" at bounding box center [621, 682] width 23 height 16
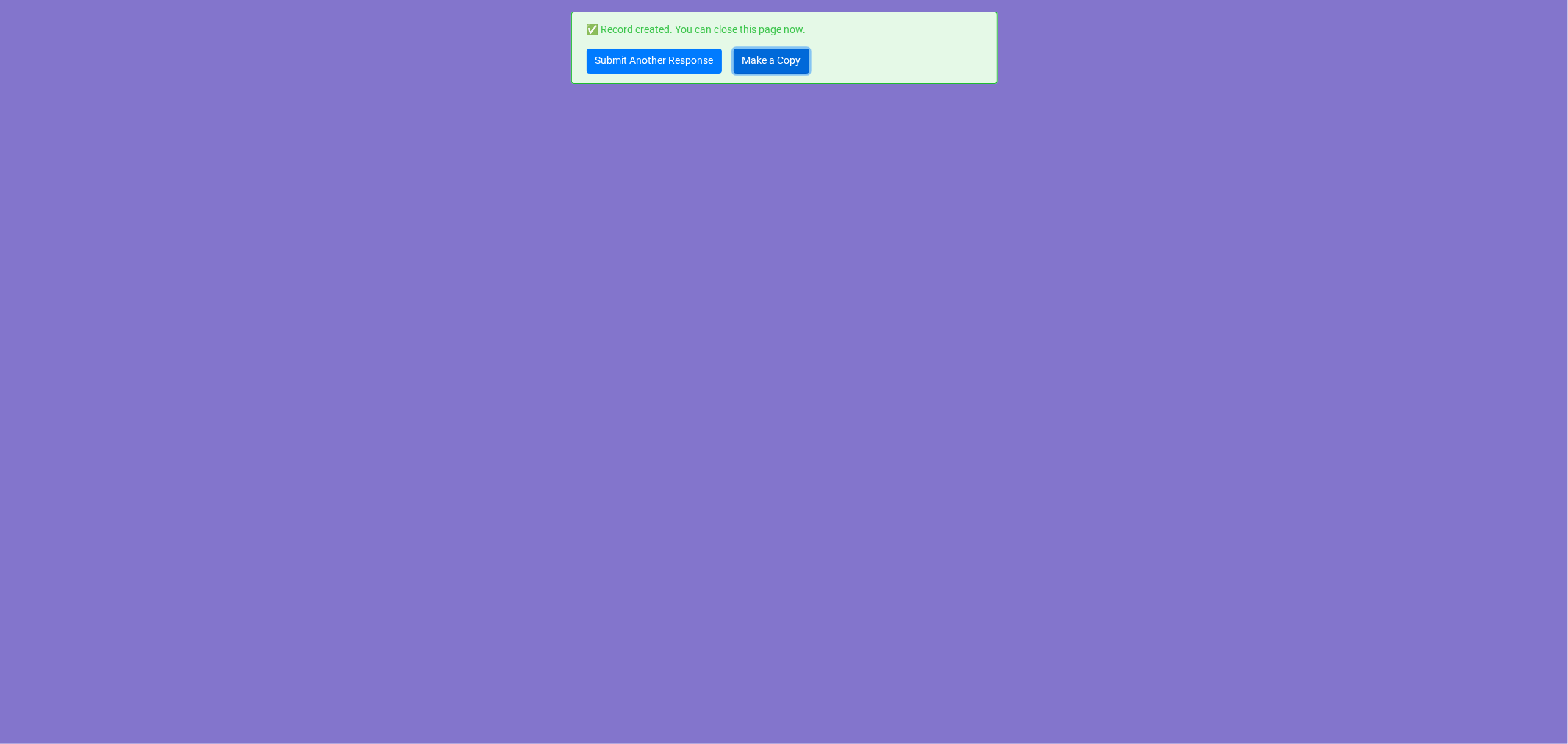
click at [777, 61] on link "Make a Copy" at bounding box center [772, 60] width 76 height 25
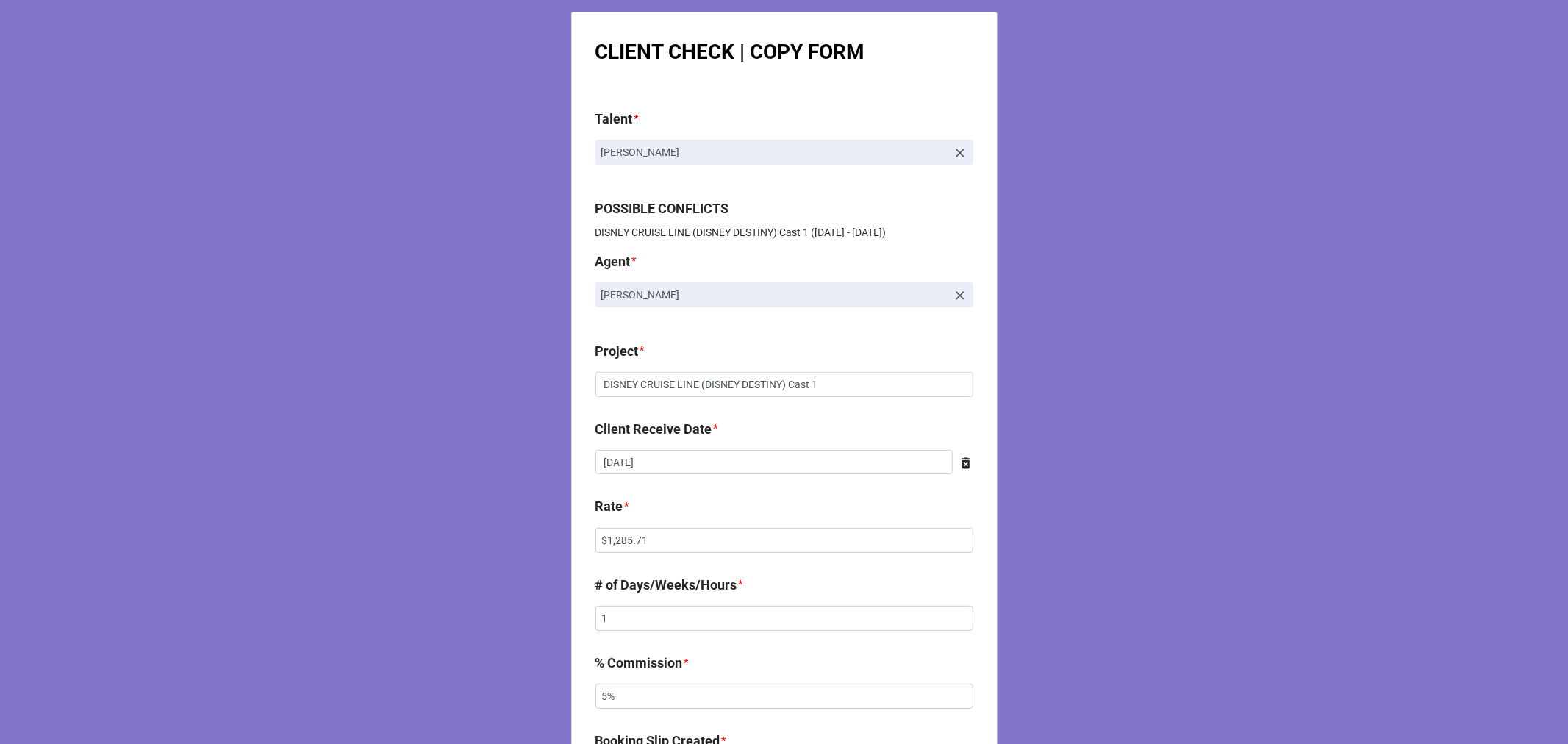
click at [671, 474] on div "Client Receive Date * [DATE] ‹ [DATE] › Su Mo Tu We Th Fr Sa 27 28 29 30 31 1 2…" at bounding box center [784, 451] width 378 height 66
click at [670, 462] on input "[DATE]" at bounding box center [774, 462] width 358 height 25
click at [710, 593] on td "21" at bounding box center [712, 597] width 25 height 20
type input "[DATE]"
click at [630, 544] on input "$1,285.71" at bounding box center [784, 540] width 378 height 25
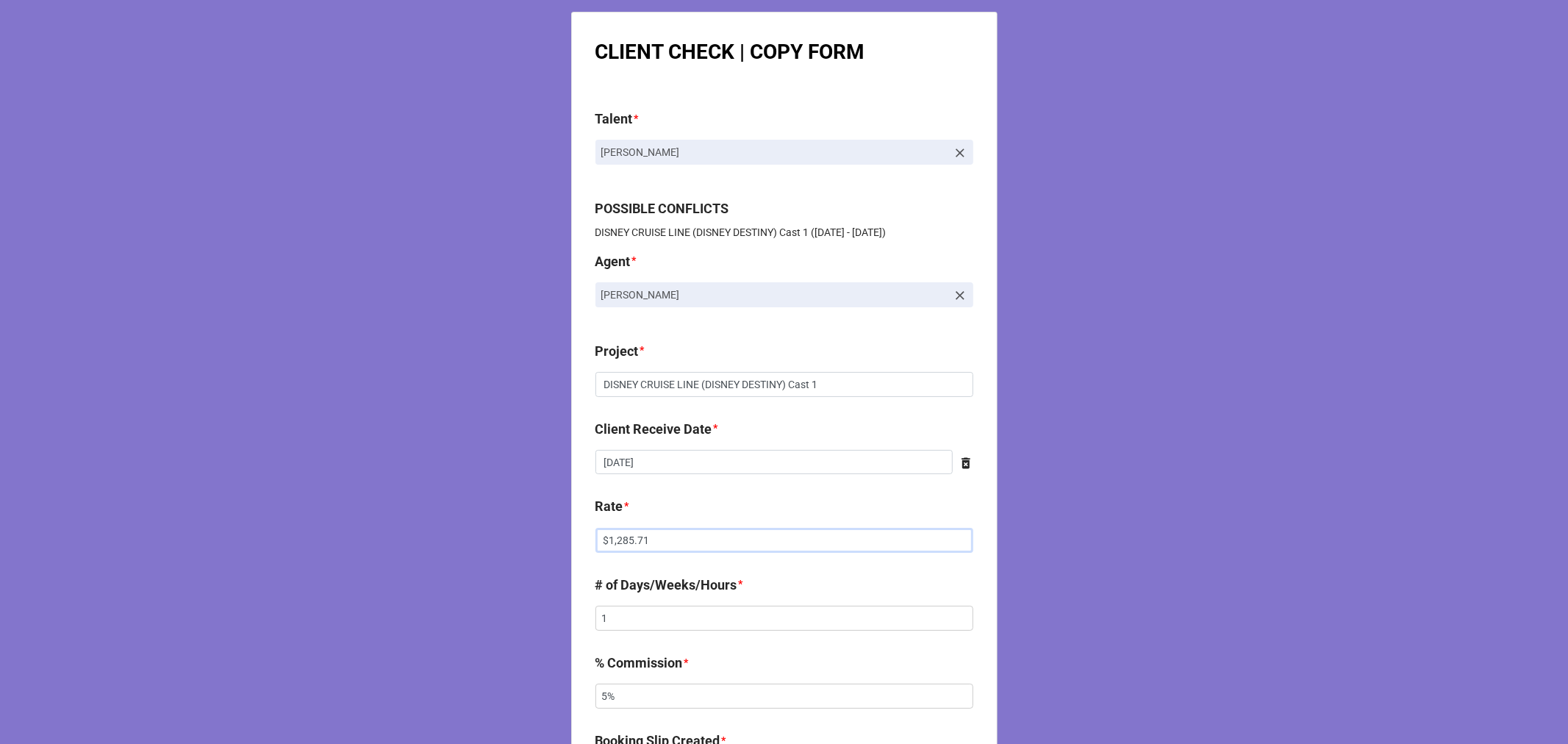
click at [629, 544] on input "$1,285.71" at bounding box center [784, 540] width 378 height 25
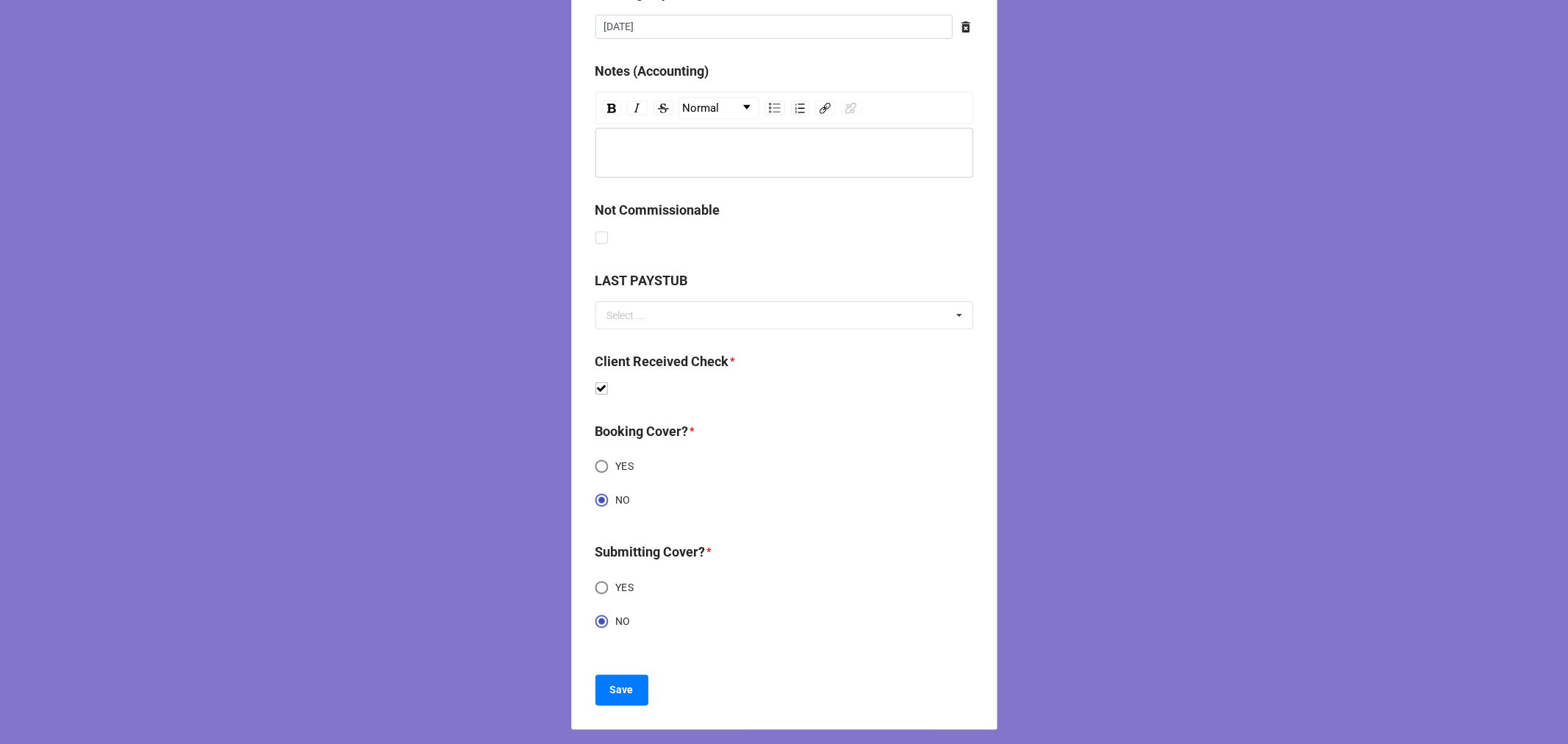
scroll to position [755, 0]
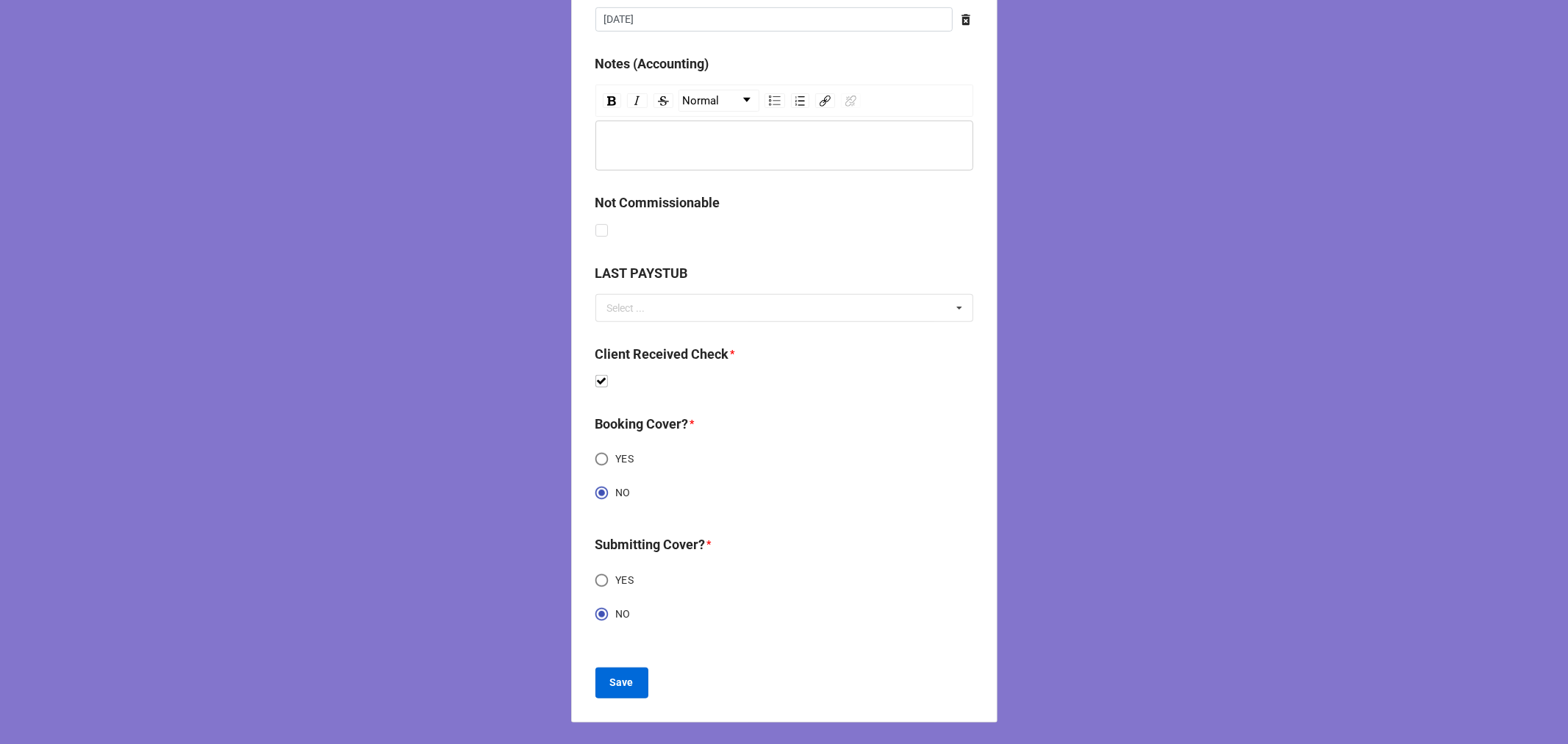
type input "$1,500.00"
click at [621, 685] on b "Save" at bounding box center [621, 682] width 23 height 16
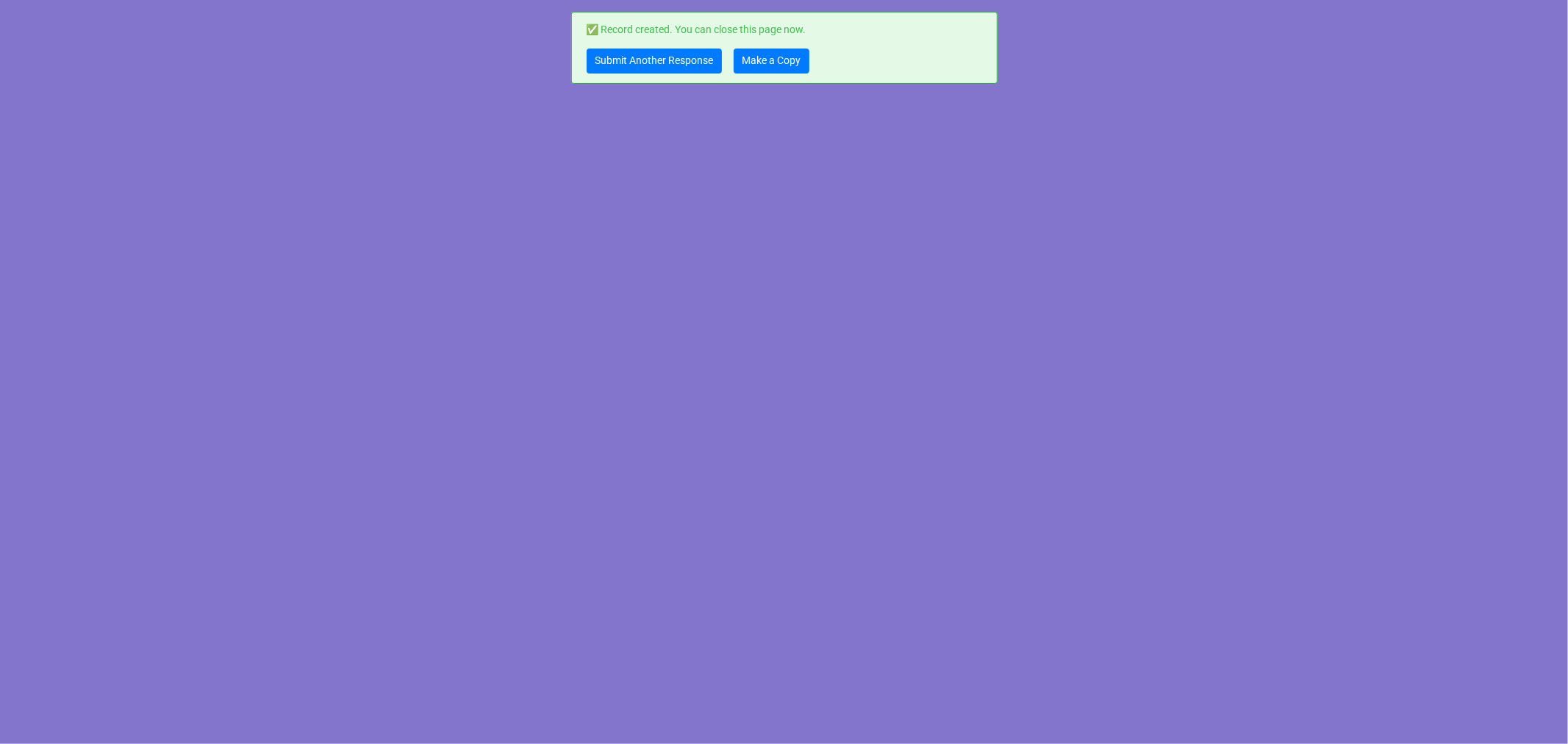
scroll to position [0, 0]
